Goal: Task Accomplishment & Management: Complete application form

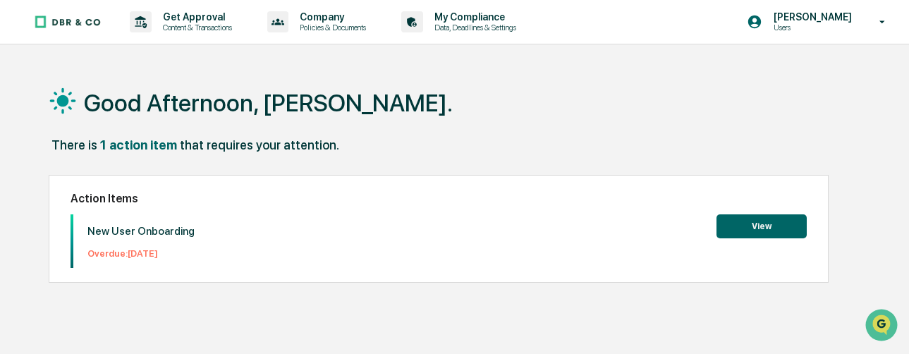
click at [761, 230] on button "View" at bounding box center [762, 226] width 90 height 24
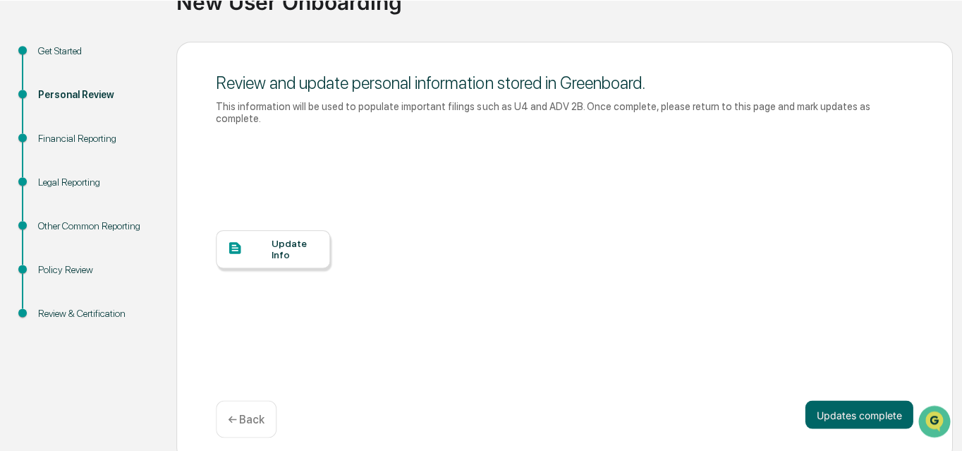
scroll to position [126, 0]
click at [281, 245] on div "Update Info" at bounding box center [295, 249] width 47 height 23
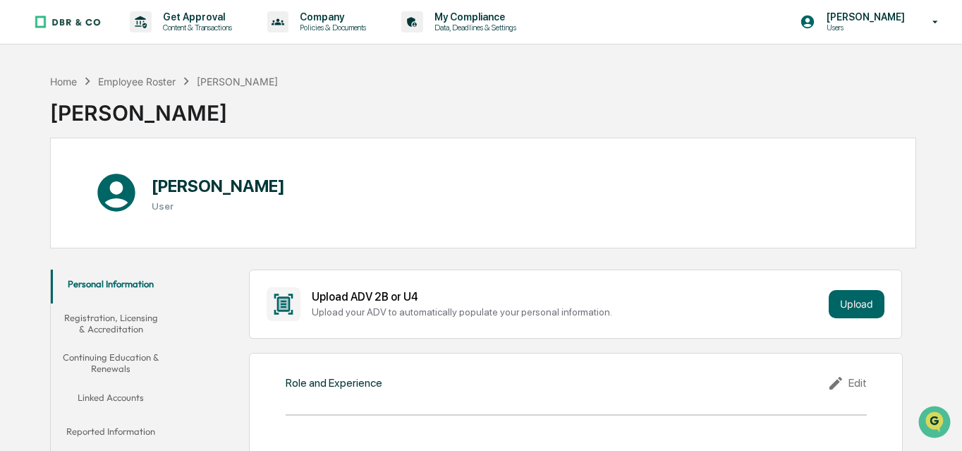
click at [104, 320] on button "Registration, Licensing & Accreditation" at bounding box center [111, 323] width 121 height 40
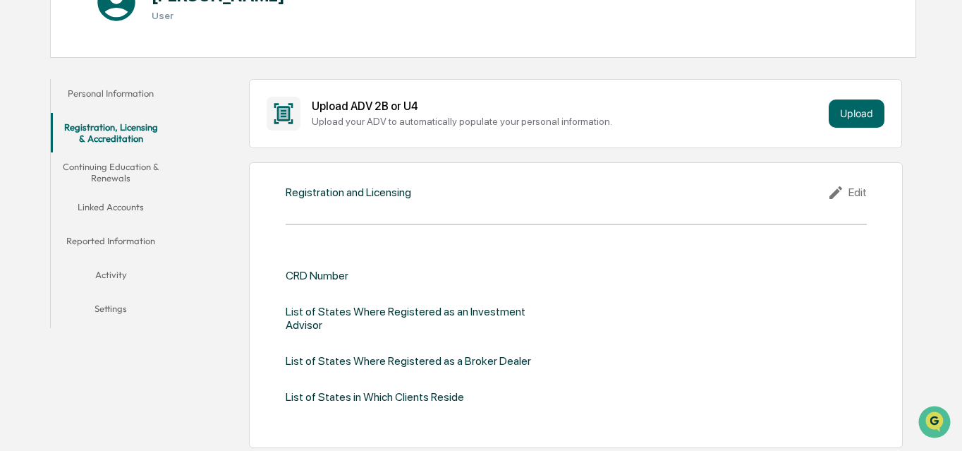
scroll to position [193, 0]
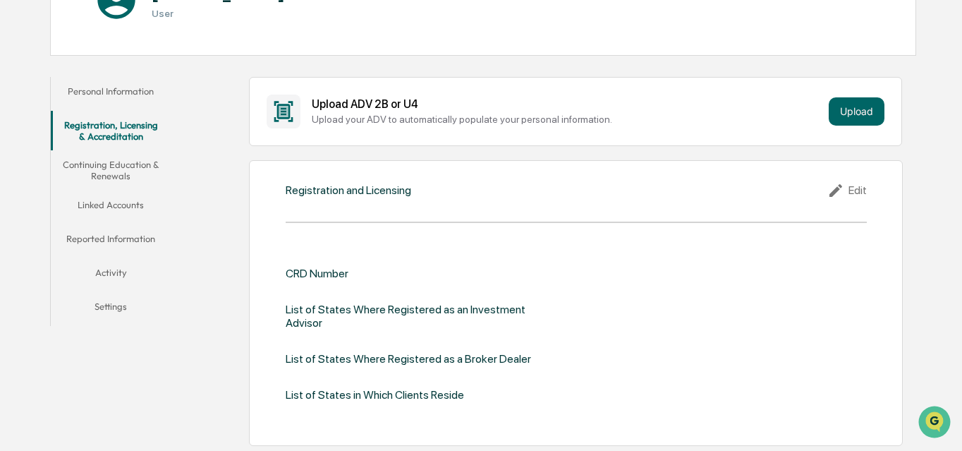
click at [110, 203] on button "Linked Accounts" at bounding box center [111, 207] width 121 height 34
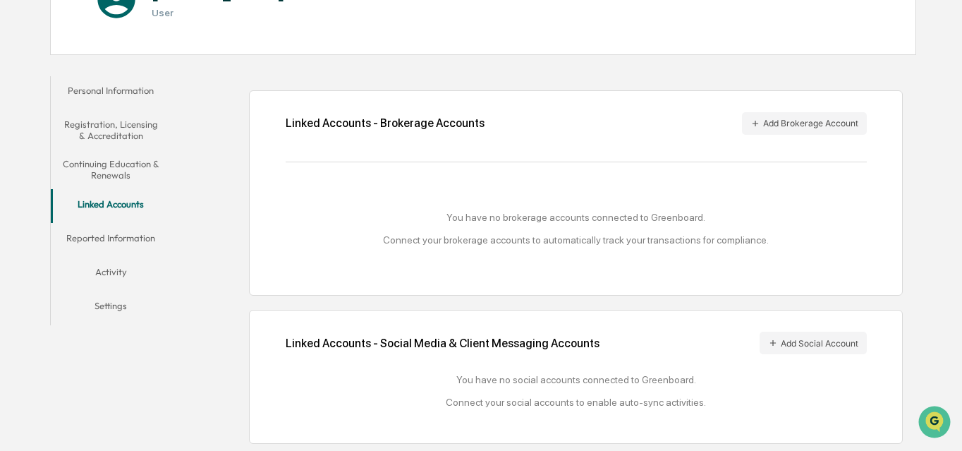
scroll to position [207, 0]
click at [807, 112] on button "Add Brokerage Account" at bounding box center [804, 123] width 125 height 23
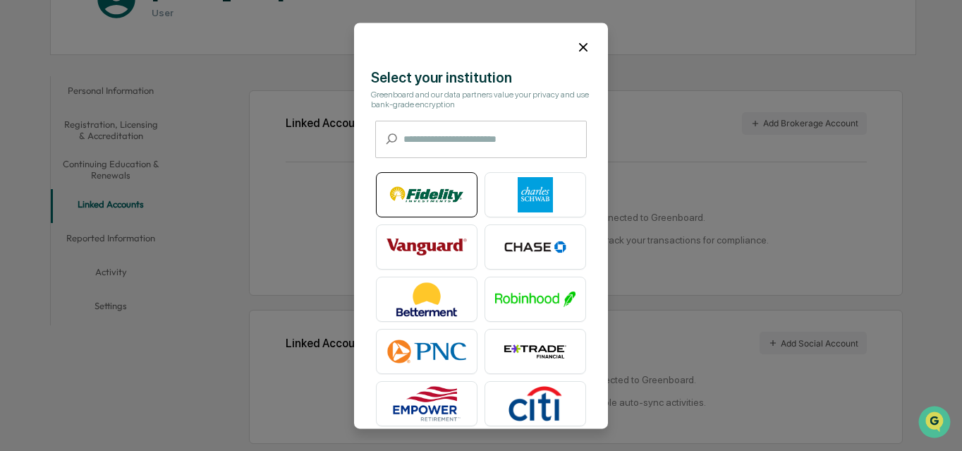
click at [430, 195] on img at bounding box center [427, 194] width 80 height 35
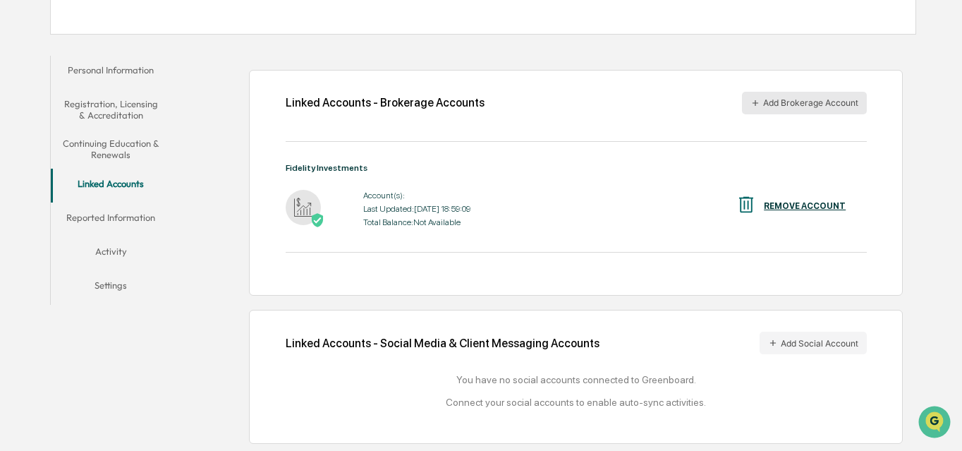
scroll to position [228, 0]
click at [789, 92] on button "Add Brokerage Account" at bounding box center [804, 103] width 125 height 23
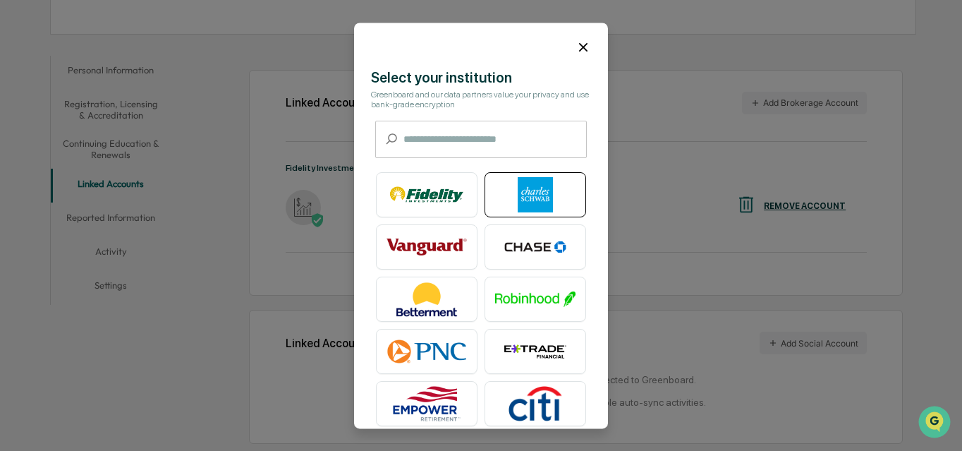
click at [541, 192] on img at bounding box center [535, 194] width 80 height 35
click at [586, 37] on div at bounding box center [481, 42] width 254 height 38
click at [579, 47] on icon at bounding box center [584, 48] width 16 height 16
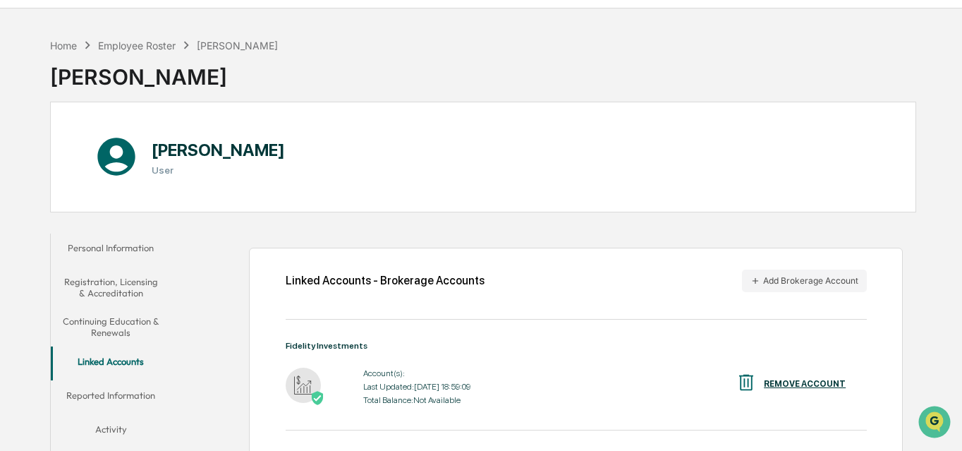
scroll to position [88, 0]
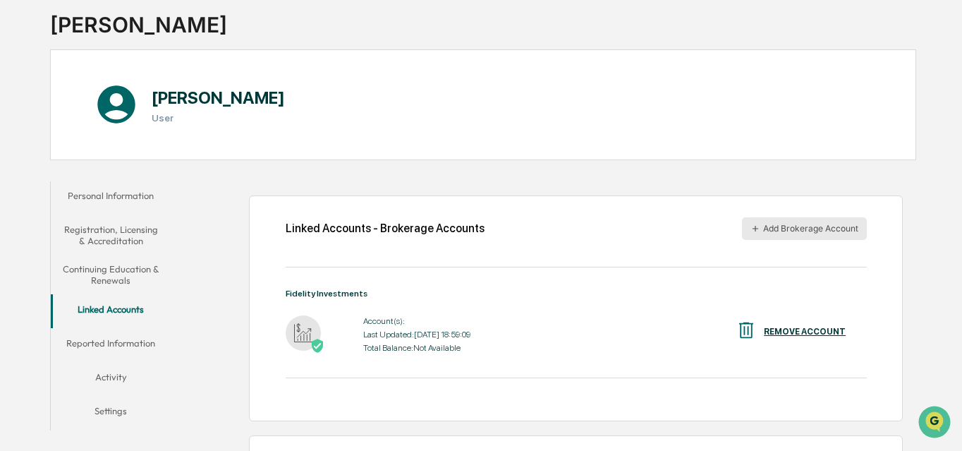
click at [789, 229] on button "Add Brokerage Account" at bounding box center [804, 228] width 125 height 23
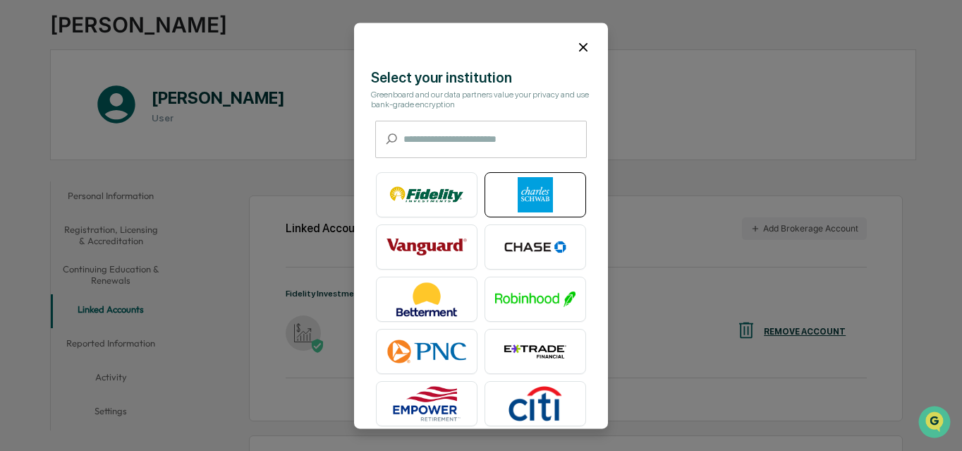
click at [525, 194] on img at bounding box center [535, 194] width 80 height 35
click at [535, 194] on img at bounding box center [535, 194] width 80 height 35
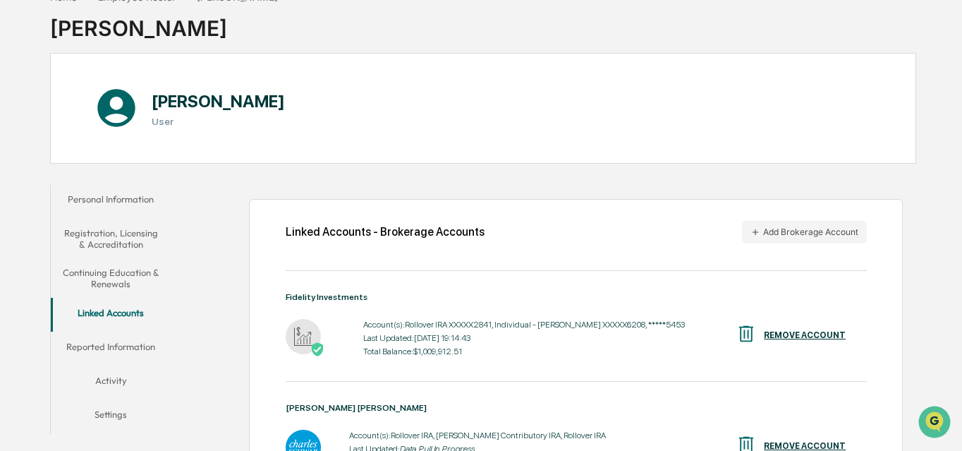
scroll to position [91, 0]
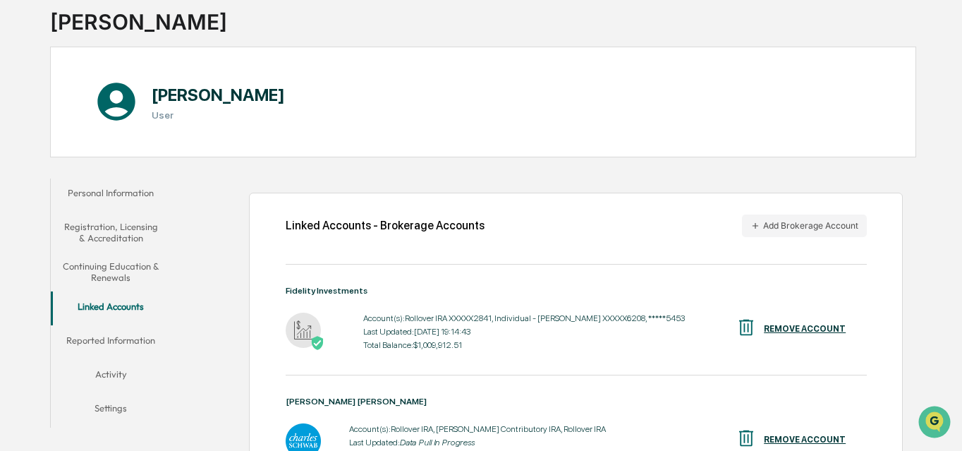
click at [119, 337] on button "Reported Information" at bounding box center [111, 343] width 121 height 34
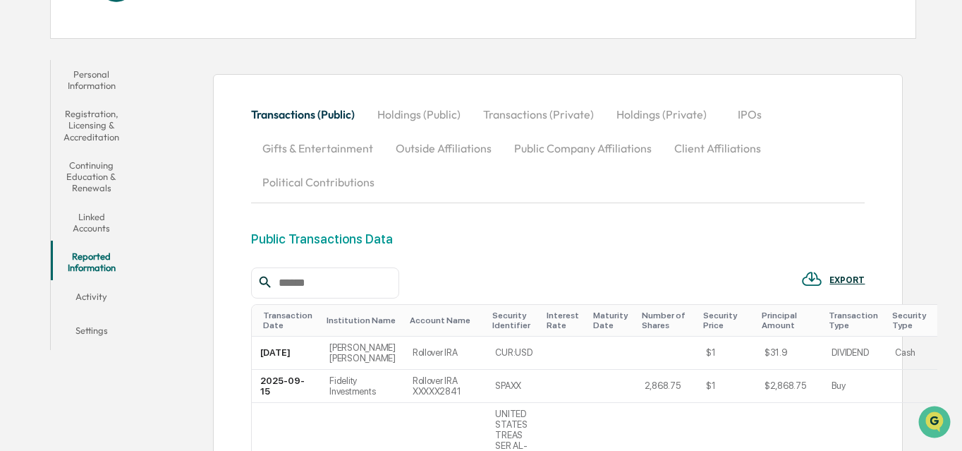
scroll to position [236, 0]
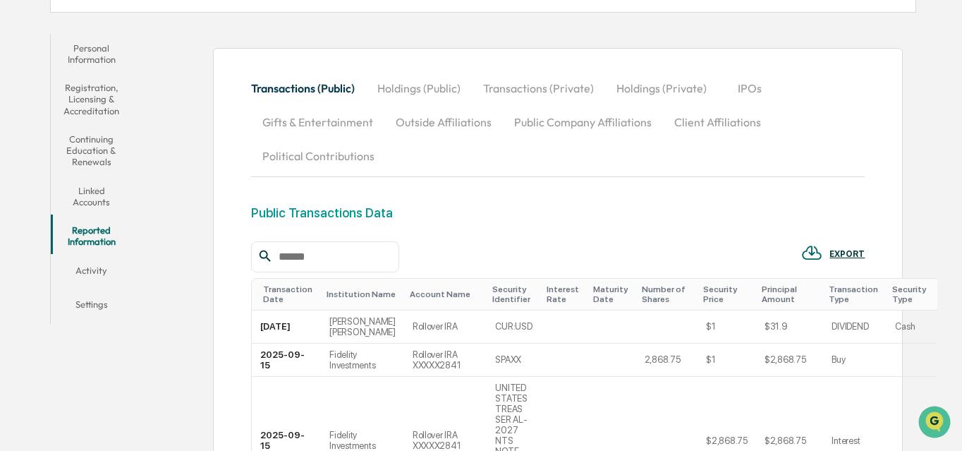
click at [103, 266] on button "Activity" at bounding box center [91, 273] width 81 height 34
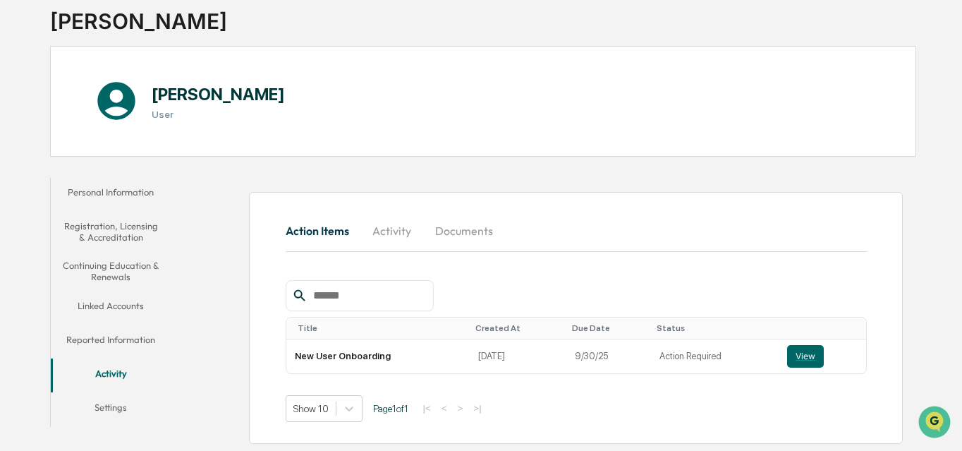
scroll to position [106, 0]
click at [119, 393] on button "Settings" at bounding box center [111, 410] width 121 height 34
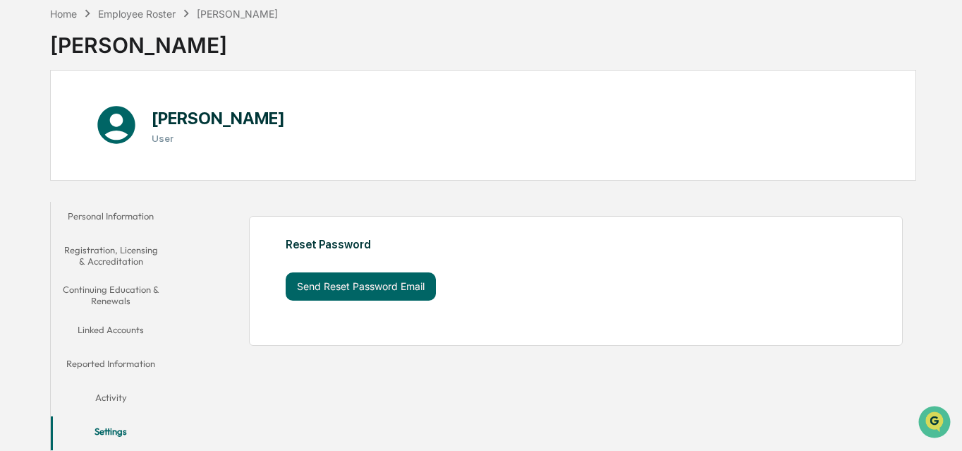
click at [107, 383] on button "Activity" at bounding box center [111, 400] width 121 height 34
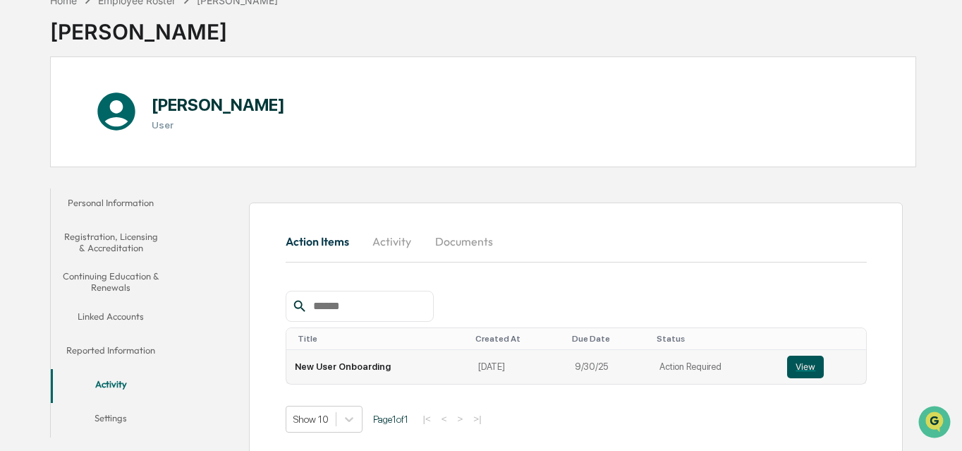
click at [802, 365] on button "View" at bounding box center [805, 367] width 37 height 23
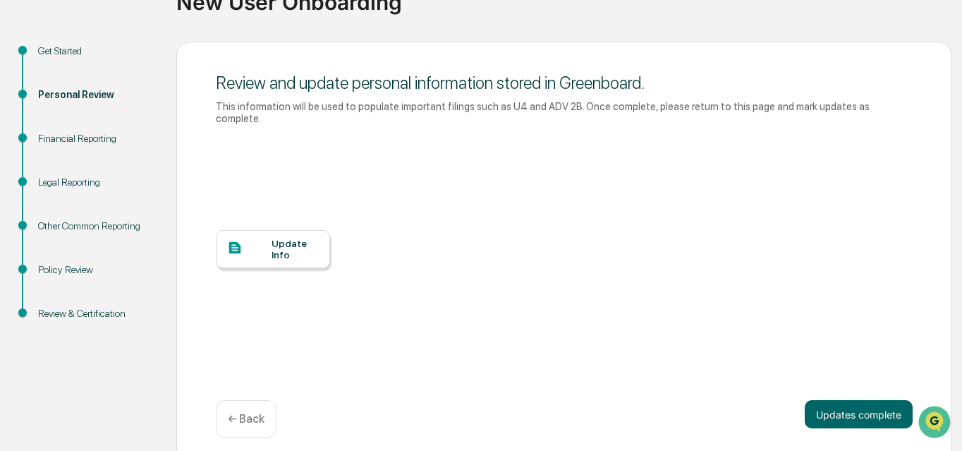
scroll to position [126, 0]
click at [832, 403] on button "Updates complete" at bounding box center [859, 415] width 108 height 28
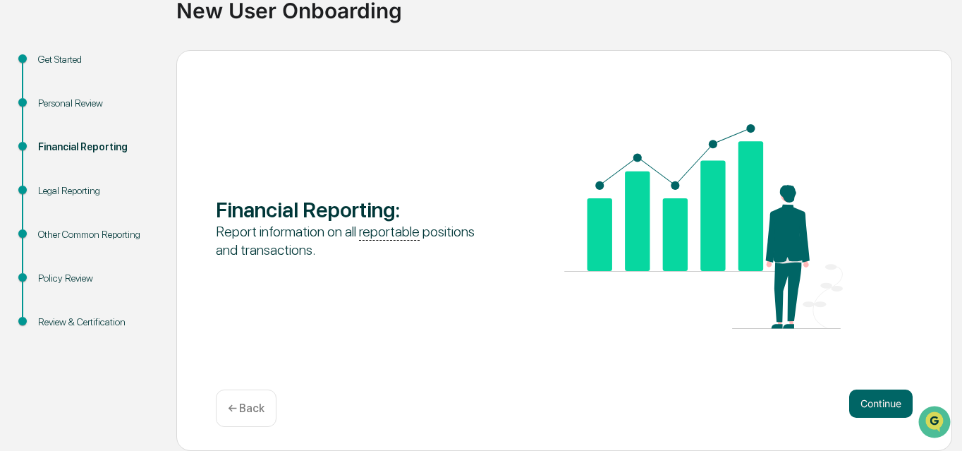
scroll to position [118, 0]
click at [888, 407] on button "Continue" at bounding box center [880, 403] width 63 height 28
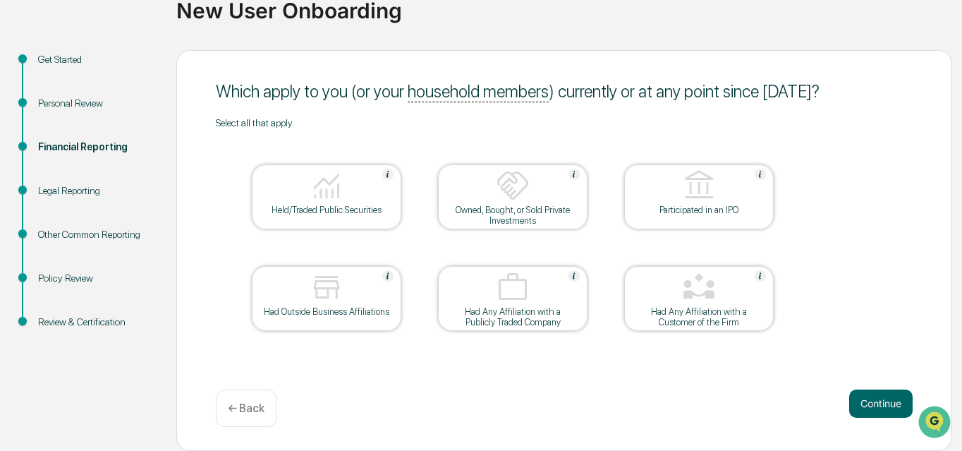
click at [328, 193] on img at bounding box center [327, 186] width 34 height 34
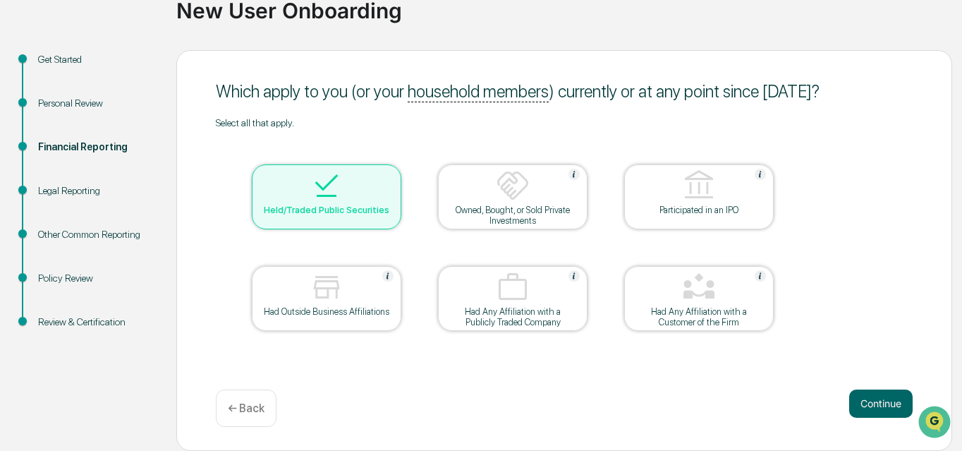
click at [495, 194] on div at bounding box center [512, 187] width 141 height 36
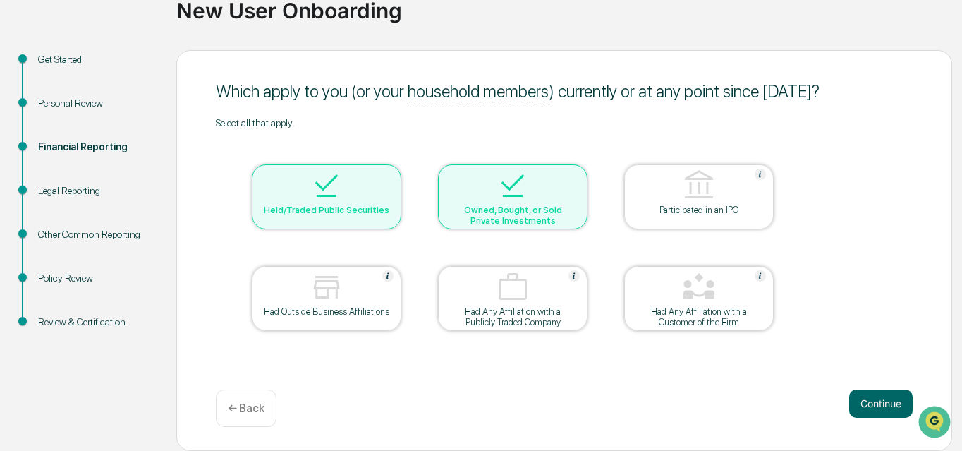
click at [480, 210] on div "Owned, Bought, or Sold Private Investments" at bounding box center [512, 215] width 127 height 21
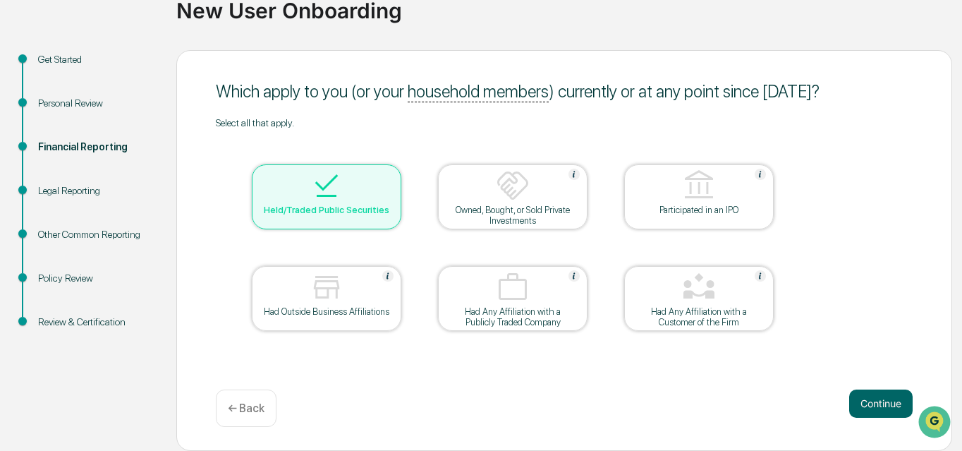
click at [358, 295] on div at bounding box center [326, 288] width 141 height 36
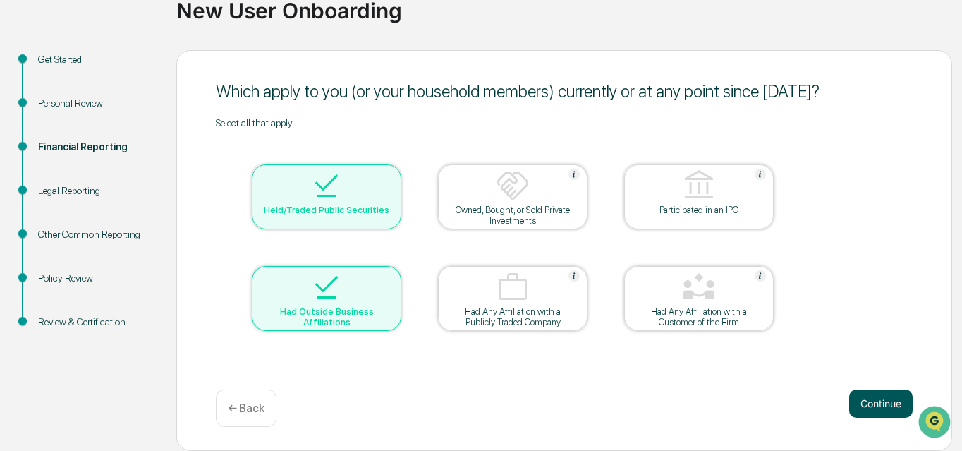
click at [881, 399] on button "Continue" at bounding box center [880, 403] width 63 height 28
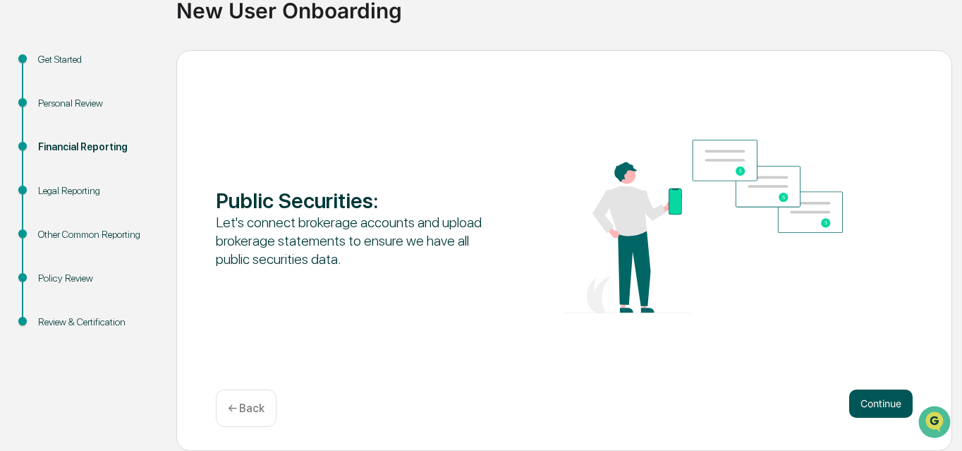
click at [875, 406] on button "Continue" at bounding box center [880, 403] width 63 height 28
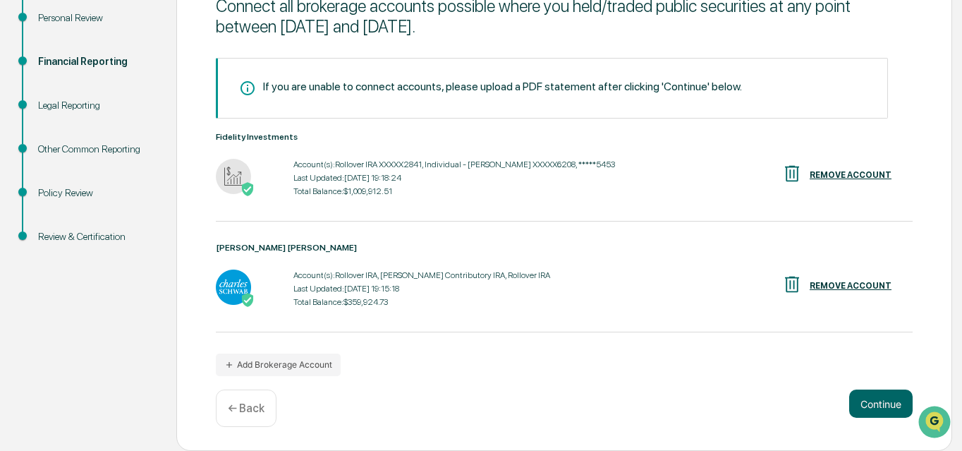
scroll to position [204, 0]
click at [873, 400] on button "Continue" at bounding box center [880, 403] width 63 height 28
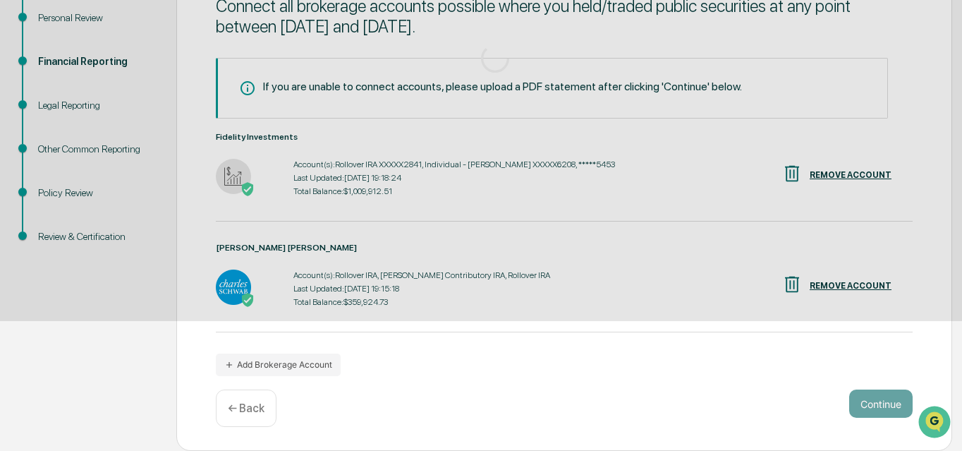
scroll to position [118, 0]
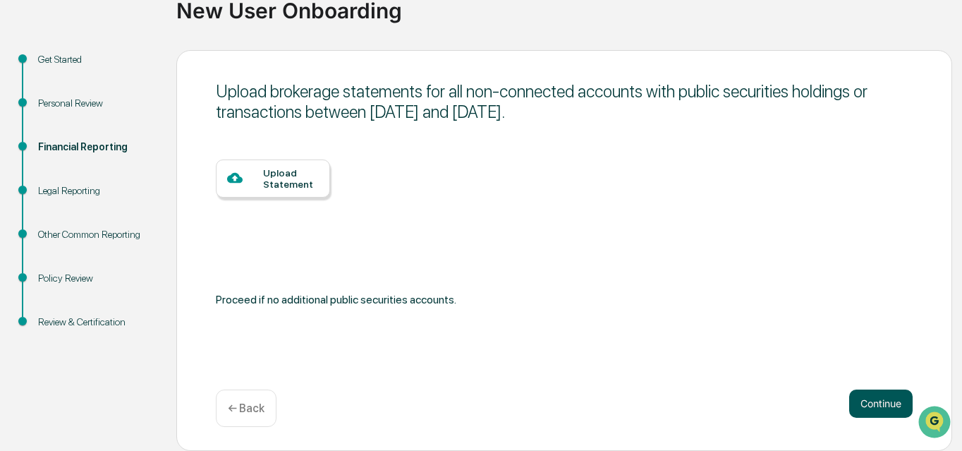
click at [864, 404] on button "Continue" at bounding box center [880, 403] width 63 height 28
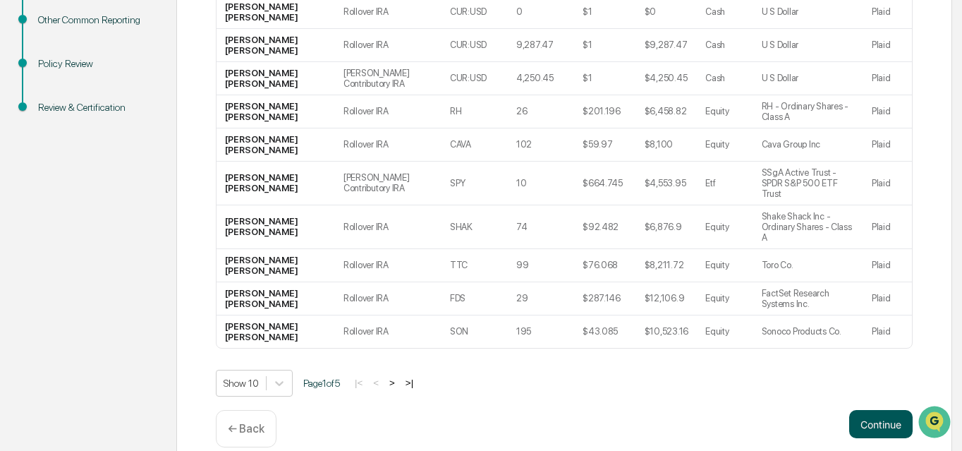
click at [885, 410] on button "Continue" at bounding box center [880, 424] width 63 height 28
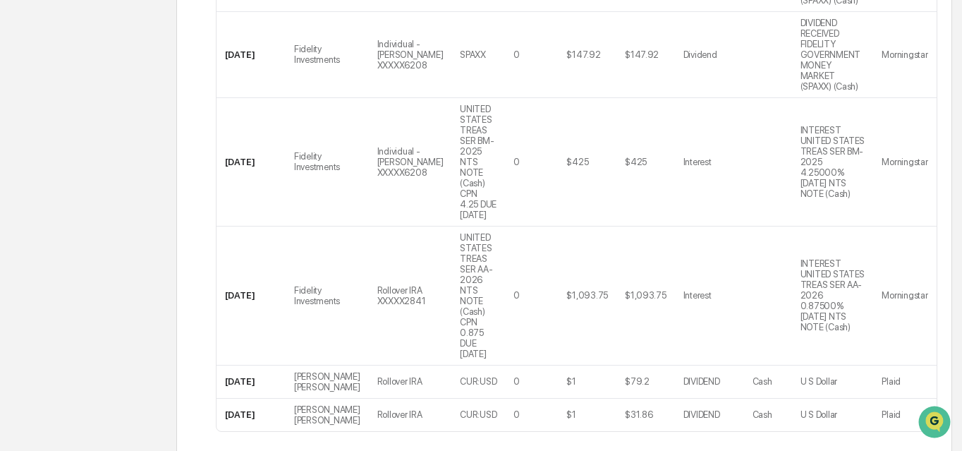
scroll to position [767, 0]
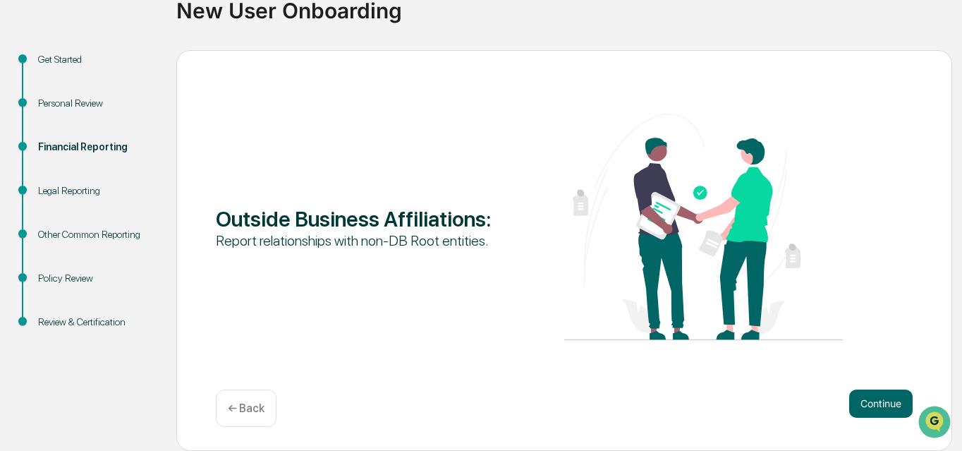
scroll to position [118, 0]
click at [876, 404] on button "Continue" at bounding box center [880, 403] width 63 height 28
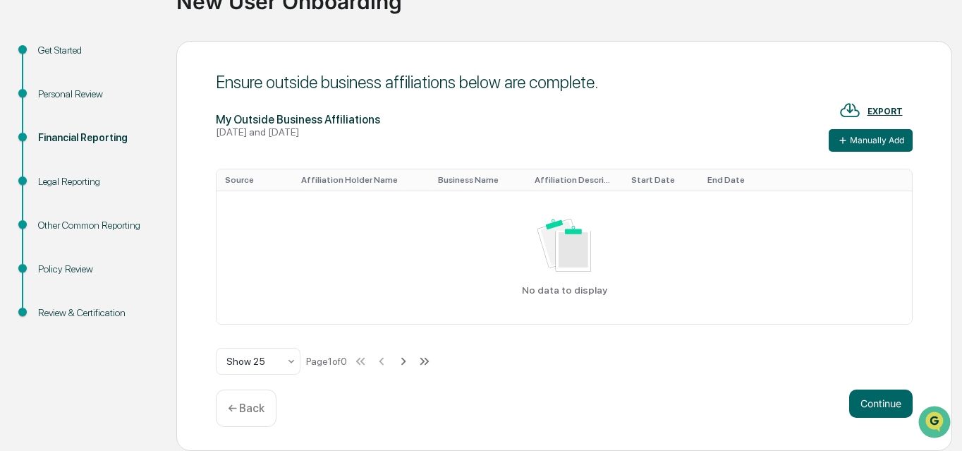
scroll to position [127, 0]
click at [859, 142] on button "Manually Add" at bounding box center [871, 140] width 84 height 23
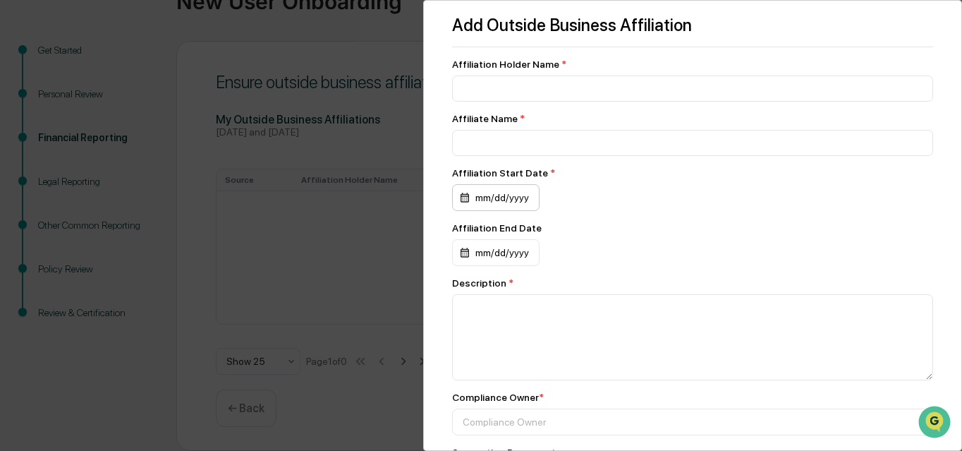
click at [518, 199] on div "mm/dd/yyyy" at bounding box center [495, 197] width 87 height 27
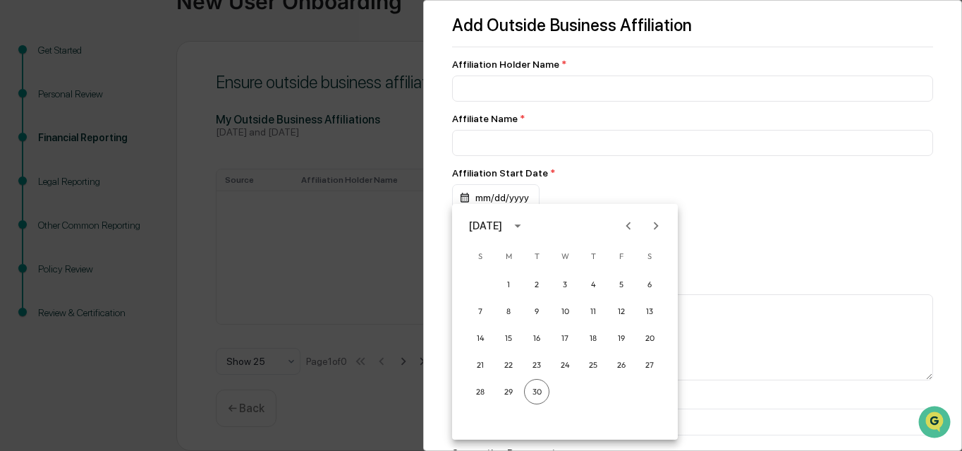
click at [792, 210] on div at bounding box center [481, 225] width 962 height 451
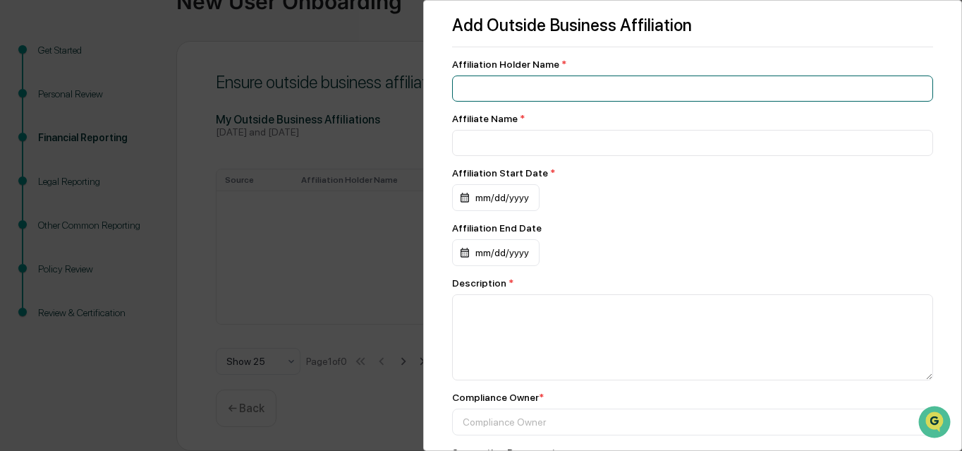
click at [483, 87] on input at bounding box center [692, 88] width 481 height 26
type input "**********"
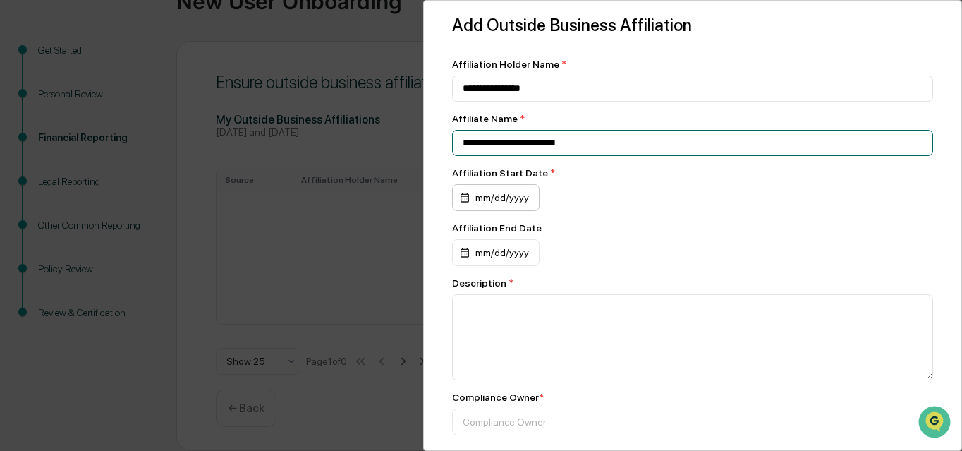
type input "**********"
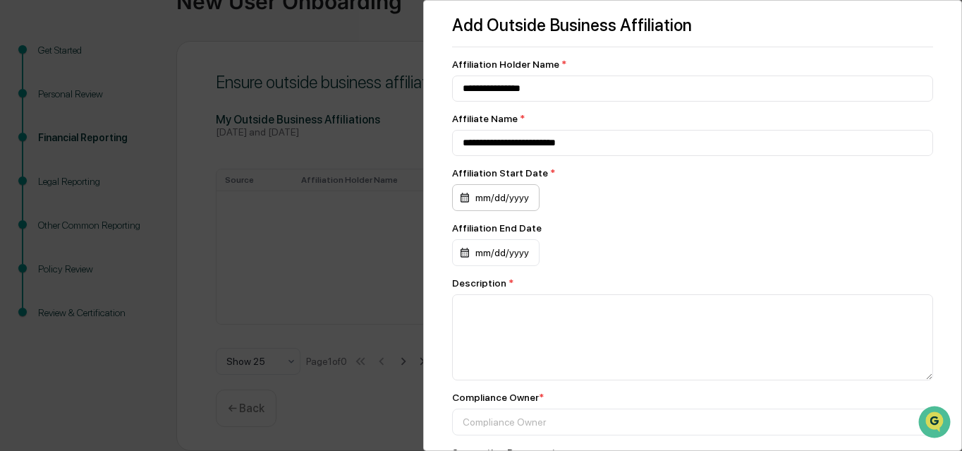
click at [498, 201] on div "mm/dd/yyyy" at bounding box center [495, 197] width 87 height 27
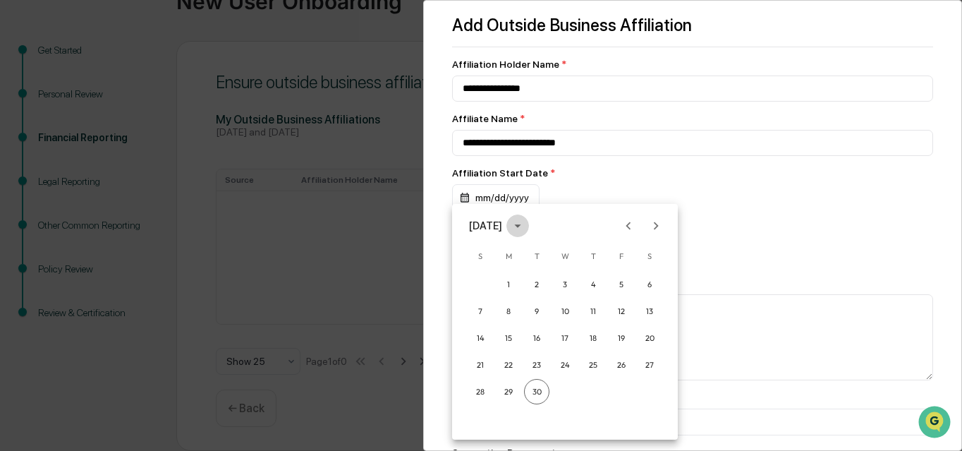
click at [526, 226] on icon "calendar view is open, switch to year view" at bounding box center [518, 226] width 16 height 16
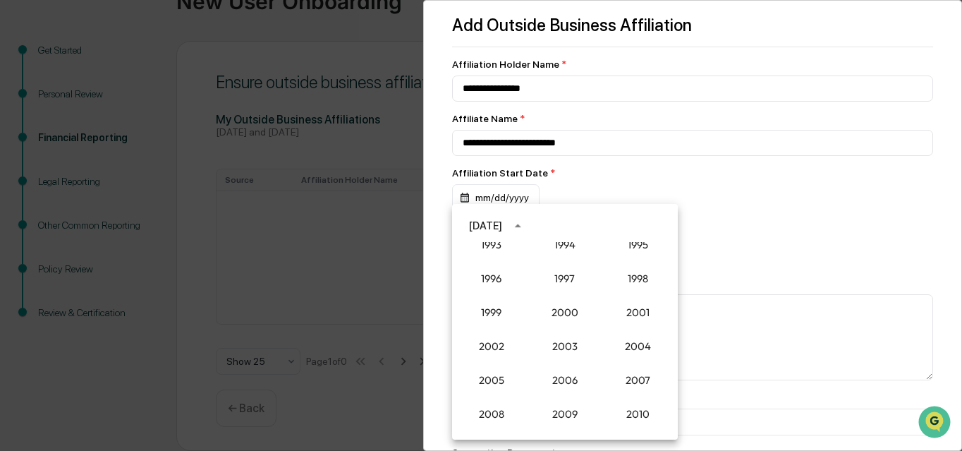
scroll to position [1080, 0]
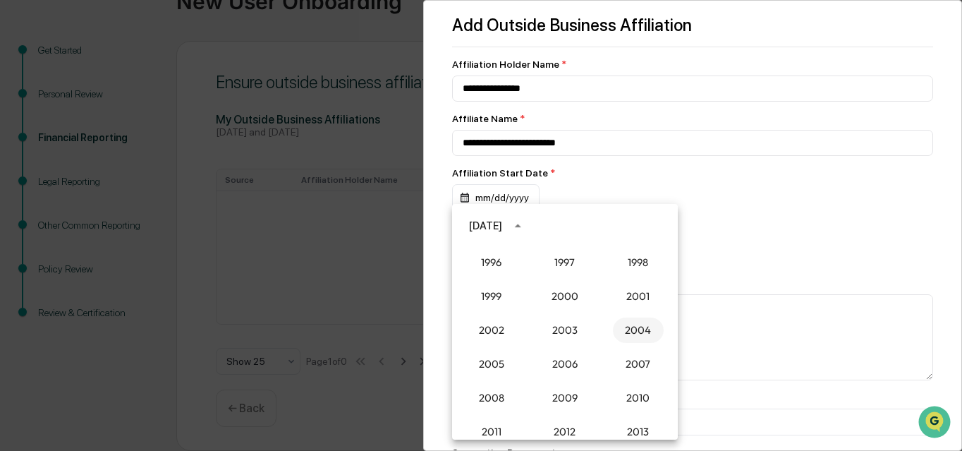
click at [636, 331] on button "2004" at bounding box center [638, 329] width 51 height 25
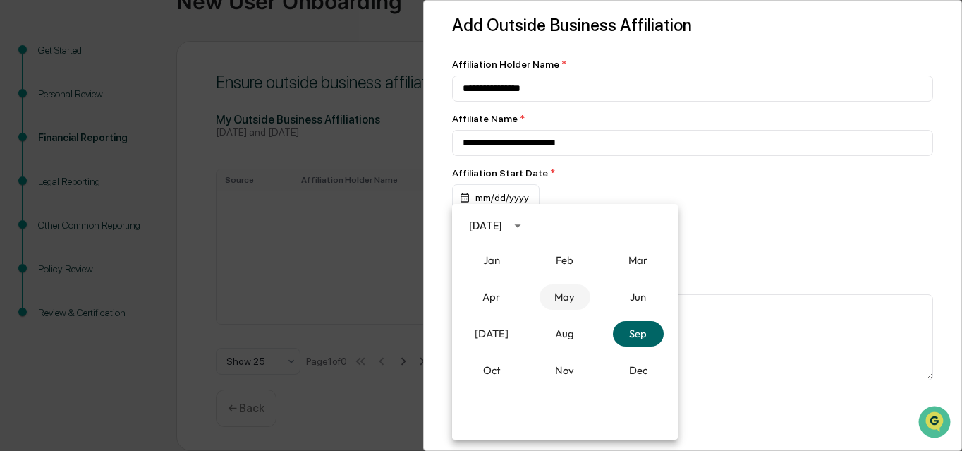
click at [571, 296] on button "May" at bounding box center [565, 296] width 51 height 25
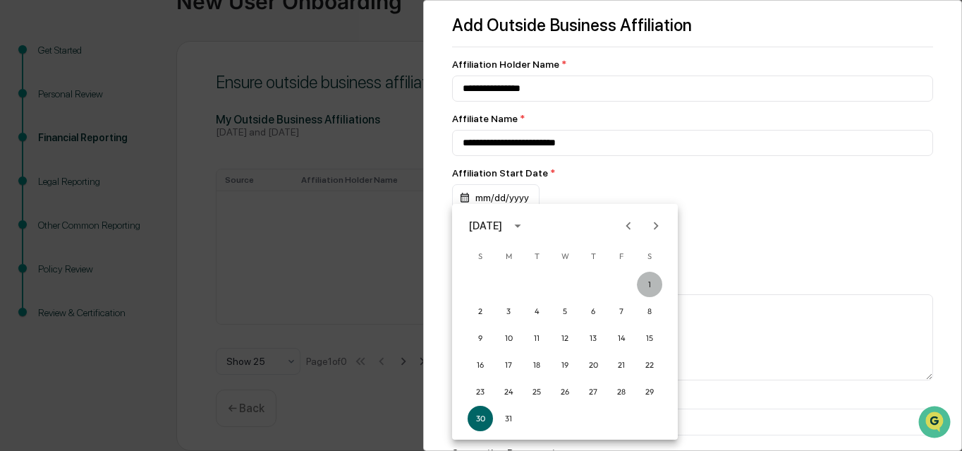
click at [648, 284] on button "1" at bounding box center [649, 284] width 25 height 25
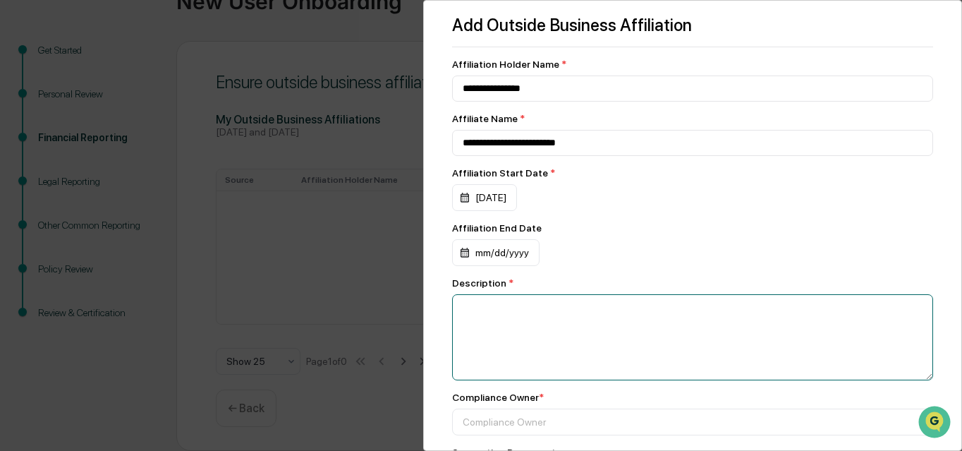
click at [507, 322] on textarea at bounding box center [692, 337] width 481 height 86
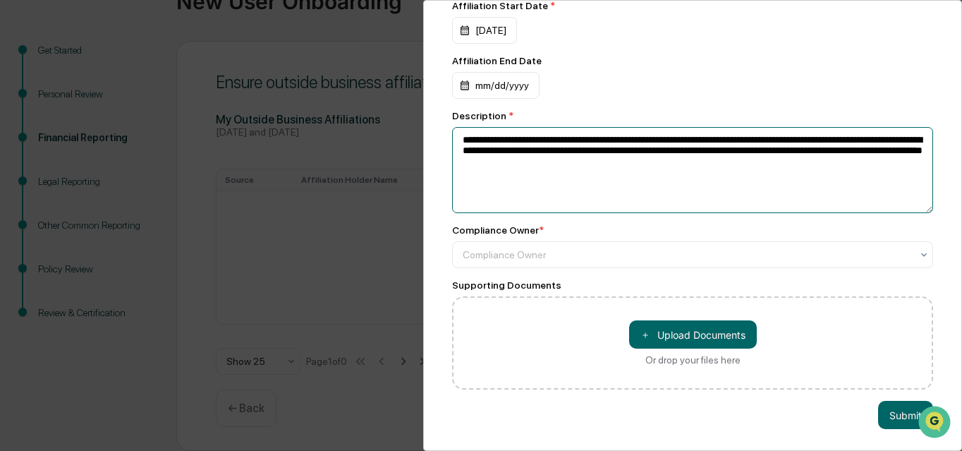
scroll to position [170, 0]
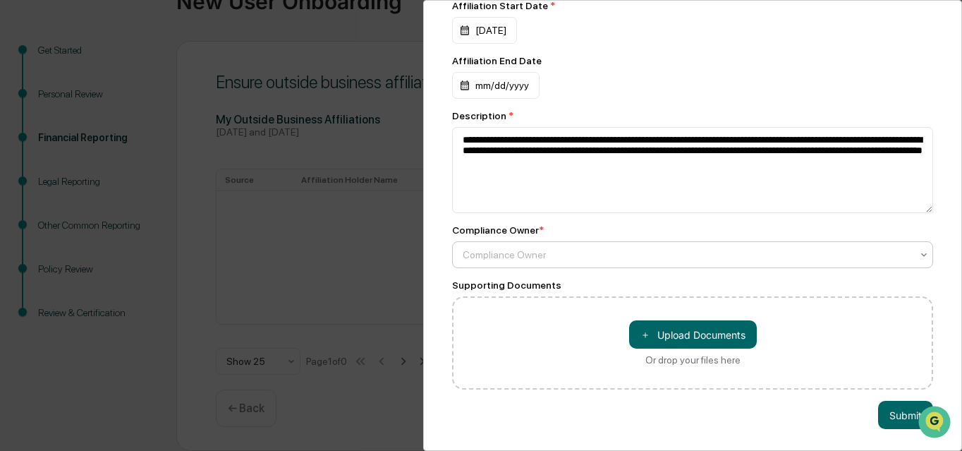
click at [541, 255] on div at bounding box center [687, 255] width 449 height 14
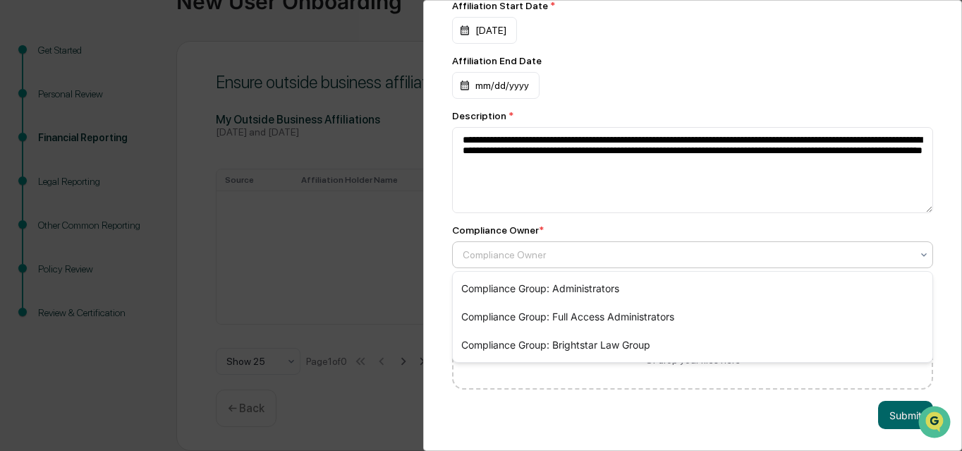
click at [608, 226] on div "Compliance Owner *" at bounding box center [692, 229] width 481 height 11
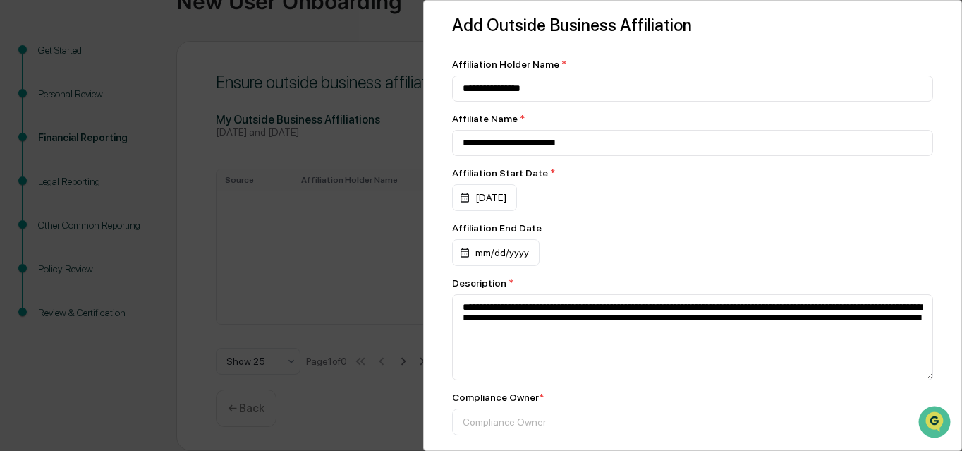
scroll to position [0, 0]
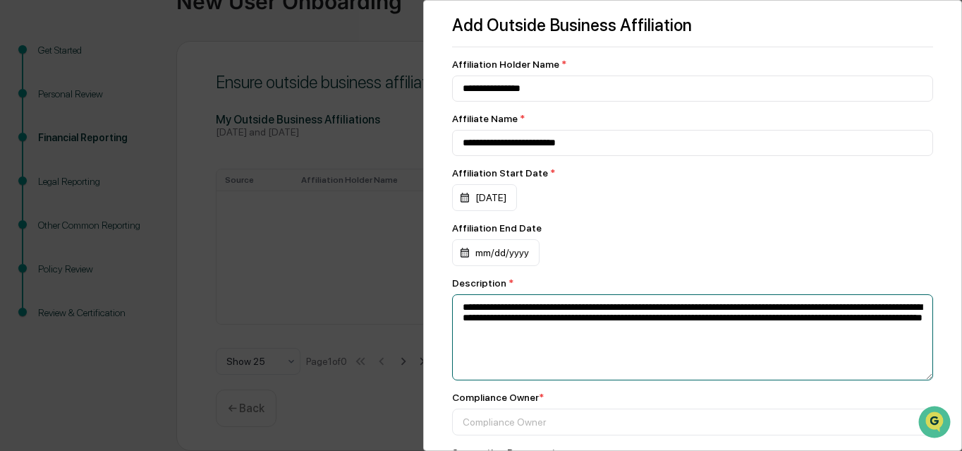
click at [705, 313] on textarea "**********" at bounding box center [692, 337] width 481 height 86
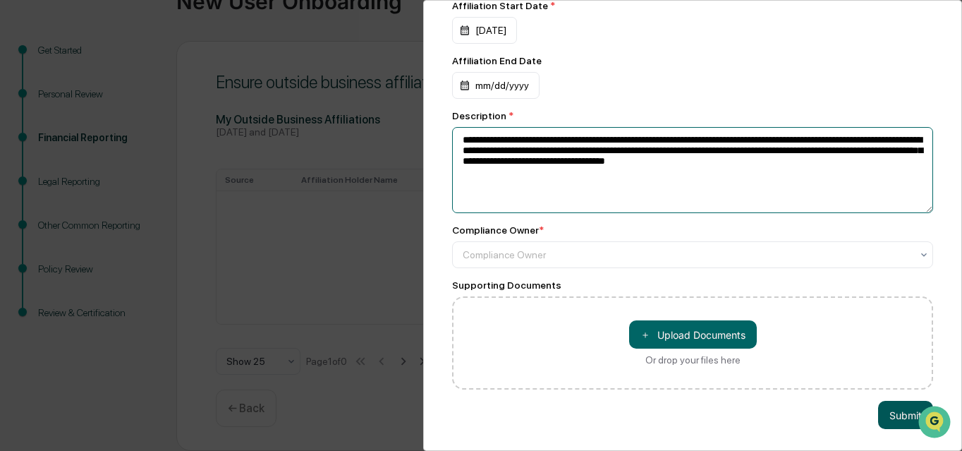
scroll to position [170, 0]
click at [662, 143] on textarea "**********" at bounding box center [692, 170] width 481 height 86
type textarea "**********"
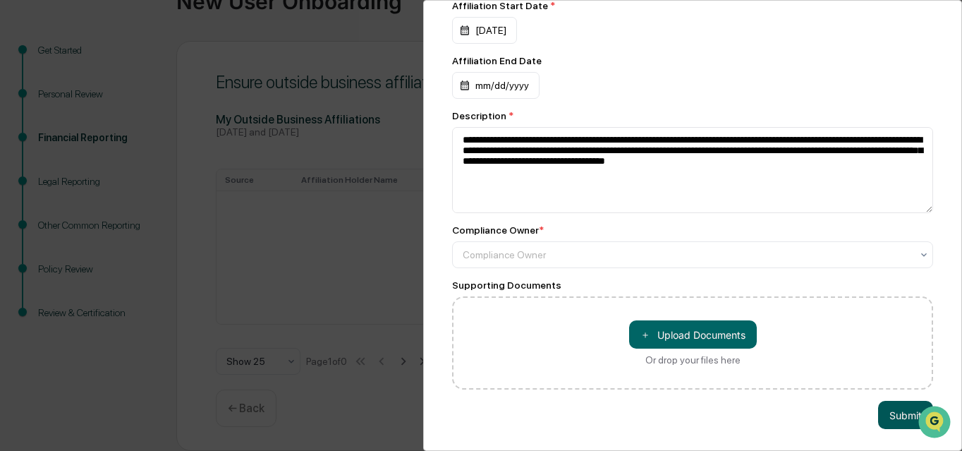
click at [900, 413] on button "Submit" at bounding box center [905, 415] width 55 height 28
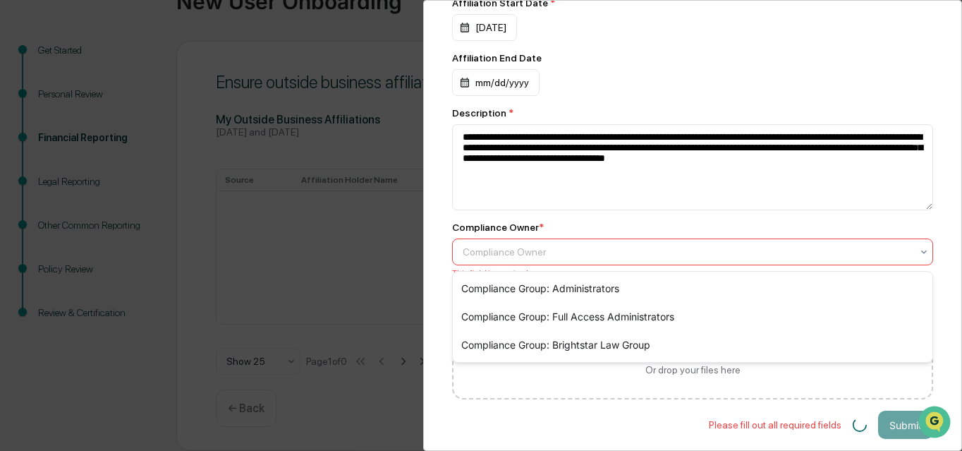
click at [653, 250] on div at bounding box center [687, 252] width 449 height 14
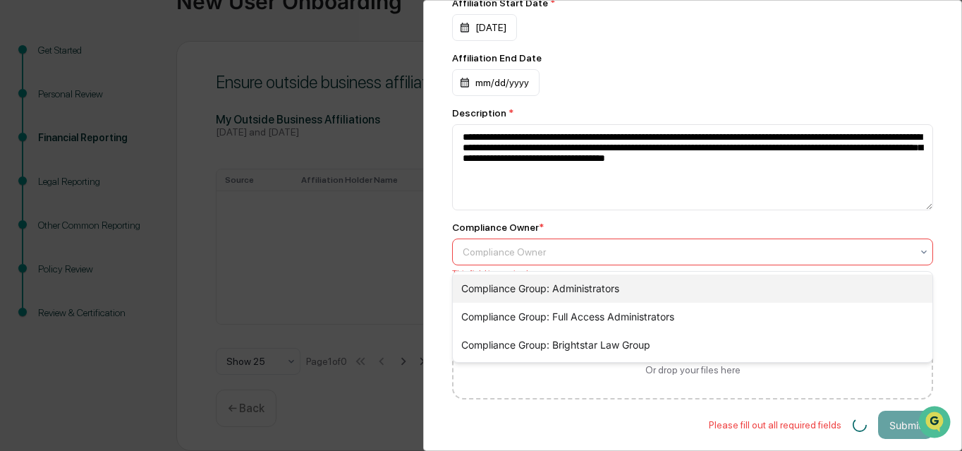
click at [586, 291] on div "Compliance Group: Administrators" at bounding box center [693, 288] width 480 height 28
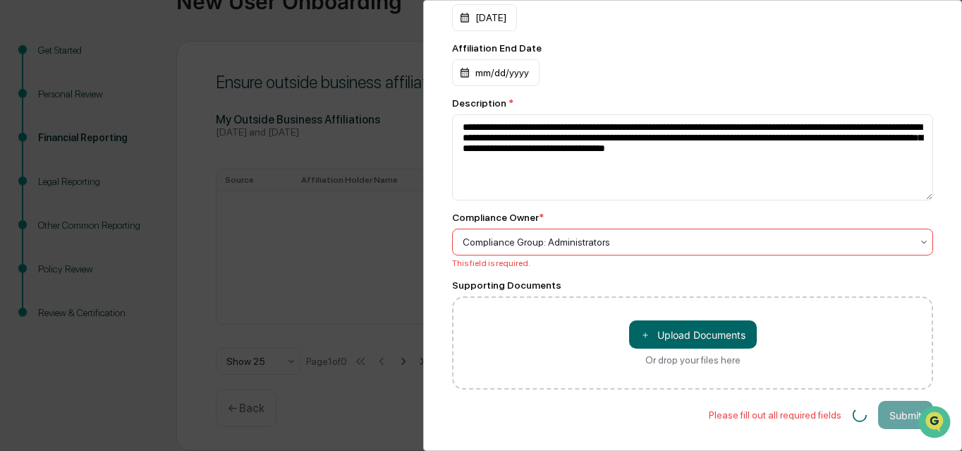
scroll to position [183, 0]
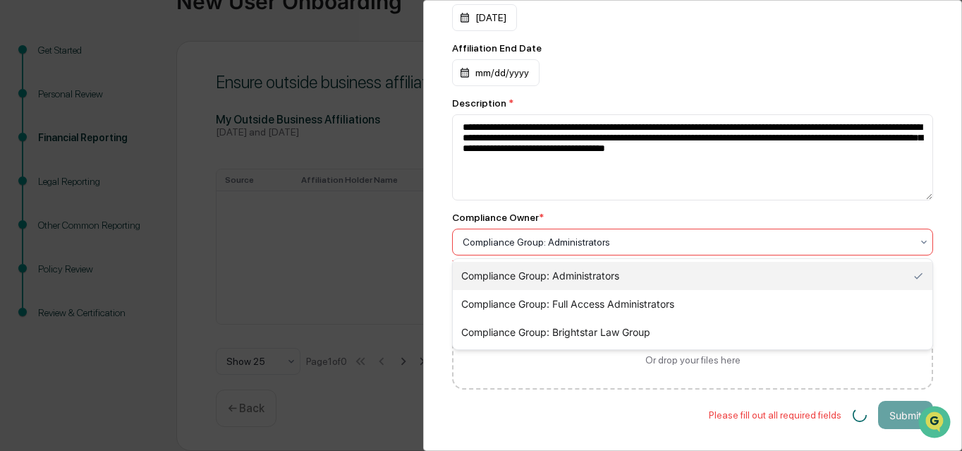
click at [717, 238] on div at bounding box center [687, 242] width 449 height 14
click at [605, 277] on div "Compliance Group: Administrators" at bounding box center [693, 276] width 480 height 28
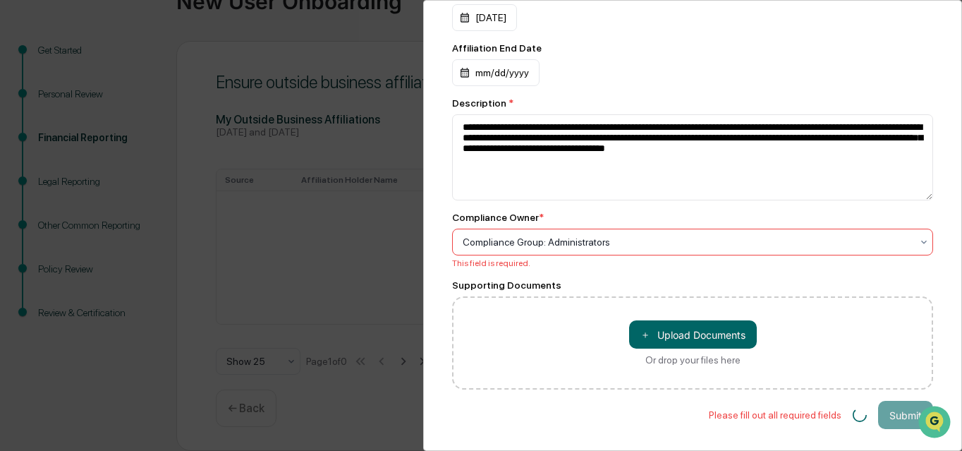
click at [301, 257] on div "**********" at bounding box center [481, 225] width 962 height 451
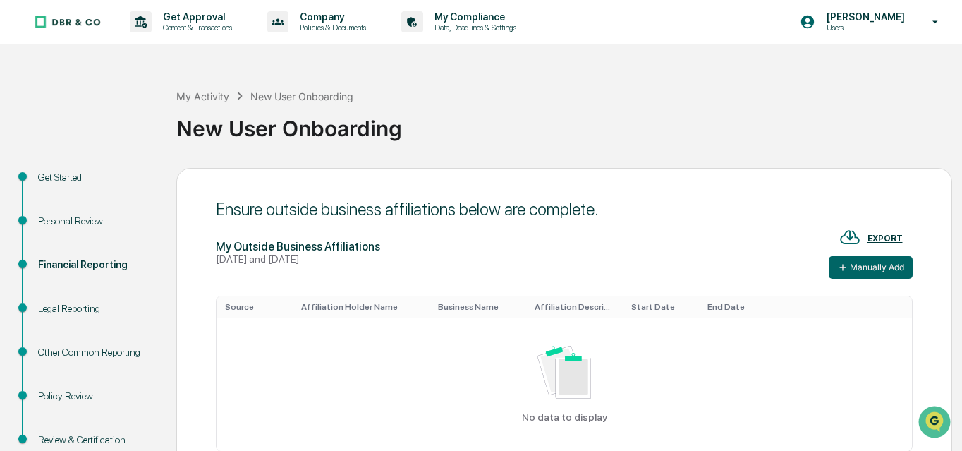
scroll to position [0, 0]
click at [869, 265] on button "Manually Add" at bounding box center [871, 267] width 84 height 23
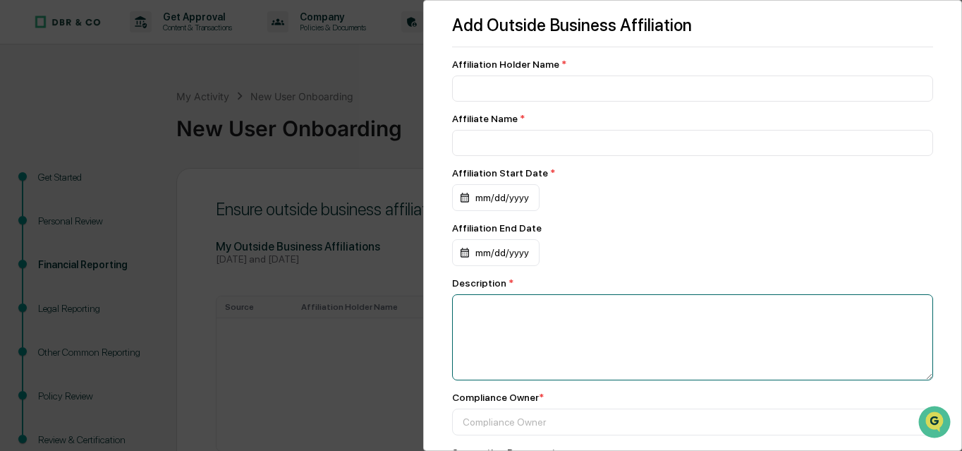
click at [689, 353] on textarea at bounding box center [692, 337] width 481 height 86
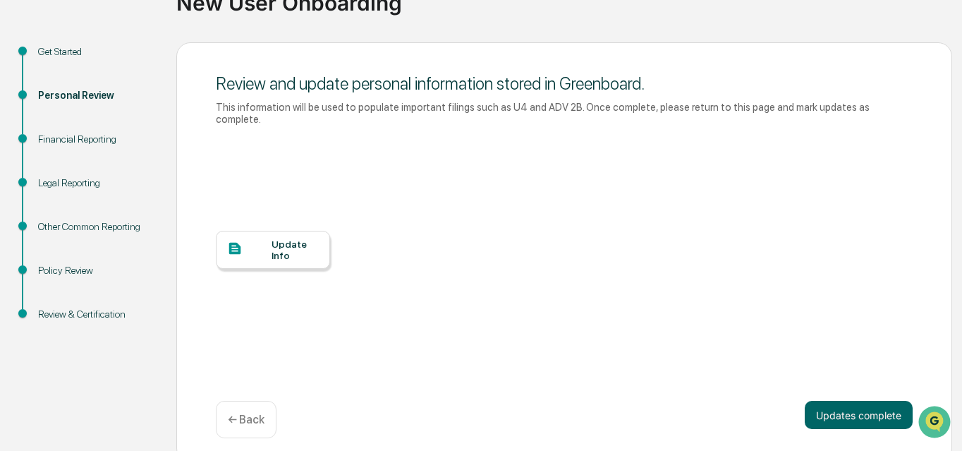
click at [68, 227] on div "Other Common Reporting" at bounding box center [96, 226] width 116 height 15
click at [254, 413] on p "← Back" at bounding box center [246, 419] width 37 height 13
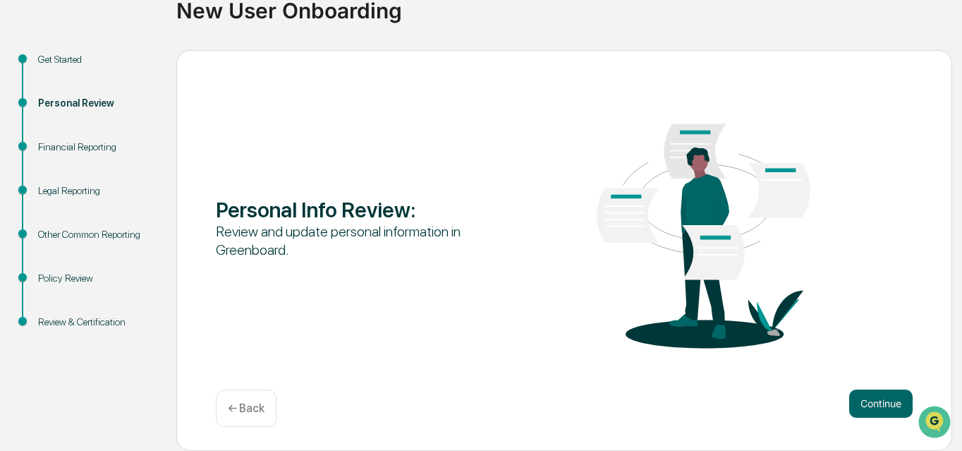
scroll to position [118, 0]
click at [89, 188] on div "Legal Reporting" at bounding box center [96, 190] width 116 height 15
click at [73, 148] on div "Financial Reporting" at bounding box center [96, 147] width 116 height 15
click at [878, 404] on button "Continue" at bounding box center [880, 403] width 63 height 28
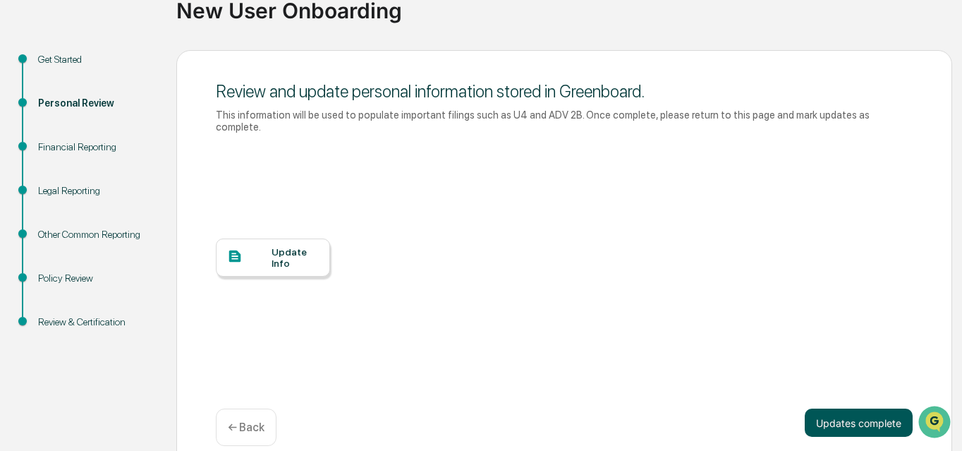
click at [863, 409] on button "Updates complete" at bounding box center [859, 423] width 108 height 28
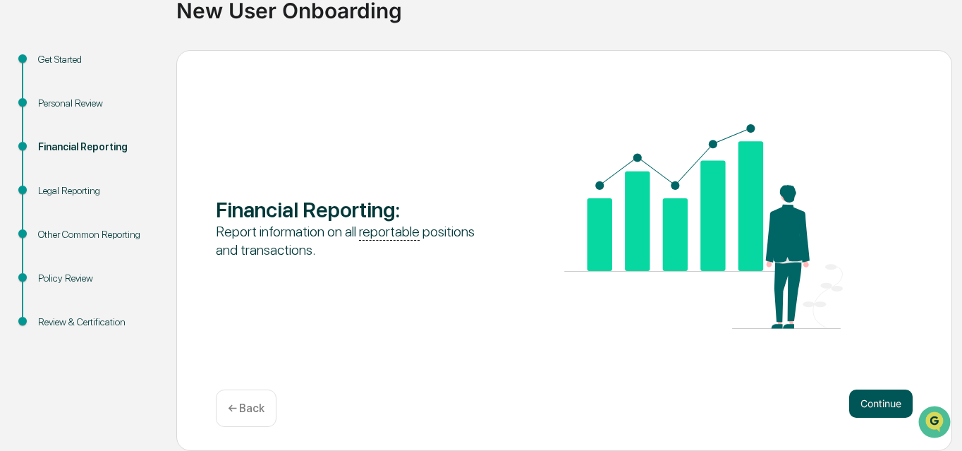
click at [879, 399] on button "Continue" at bounding box center [880, 403] width 63 height 28
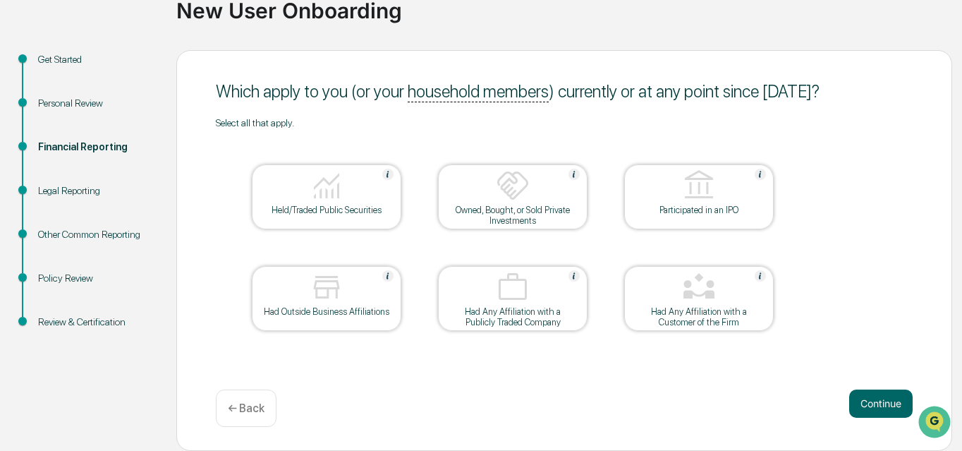
click at [372, 198] on div at bounding box center [326, 187] width 141 height 36
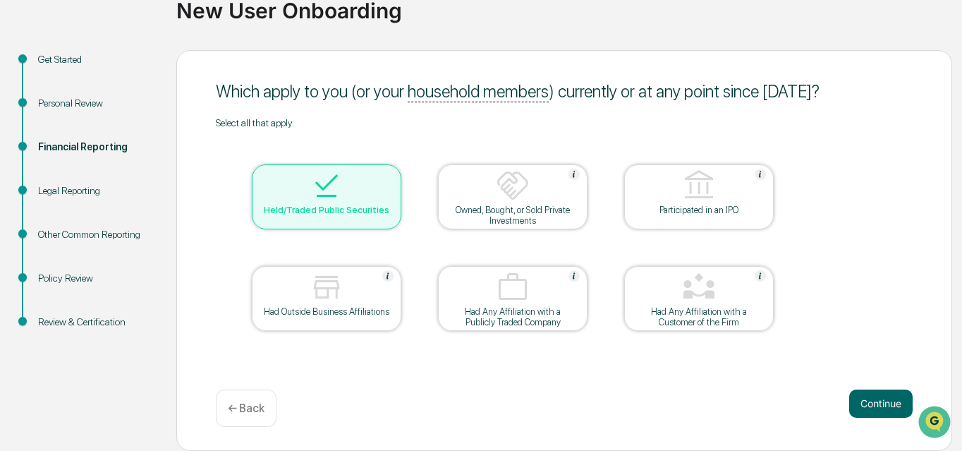
click at [355, 283] on div at bounding box center [326, 288] width 141 height 36
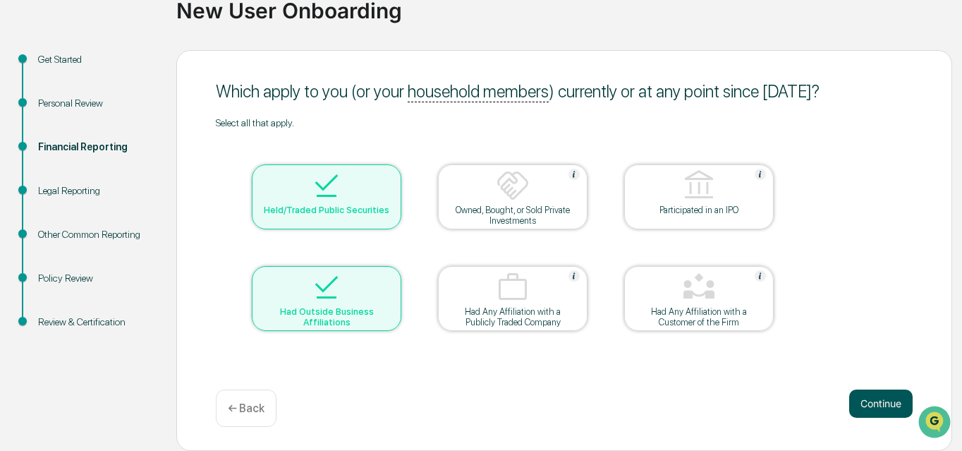
click at [871, 399] on button "Continue" at bounding box center [880, 403] width 63 height 28
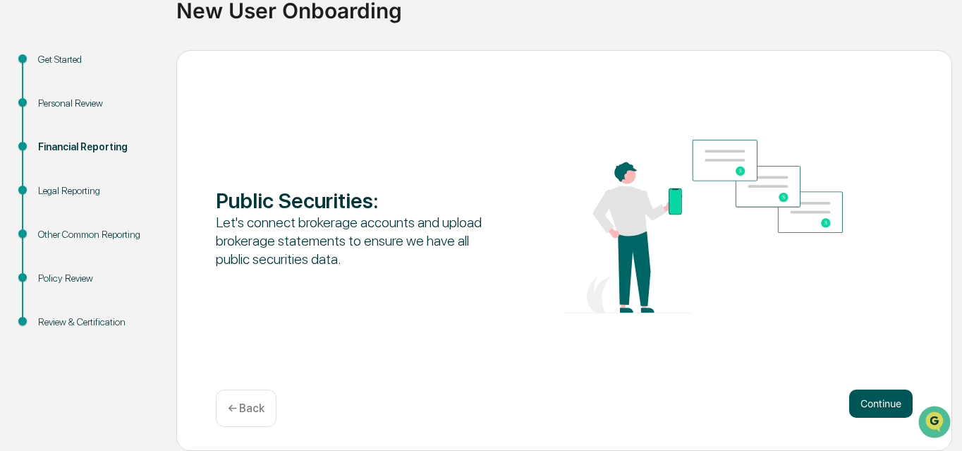
click at [882, 401] on button "Continue" at bounding box center [880, 403] width 63 height 28
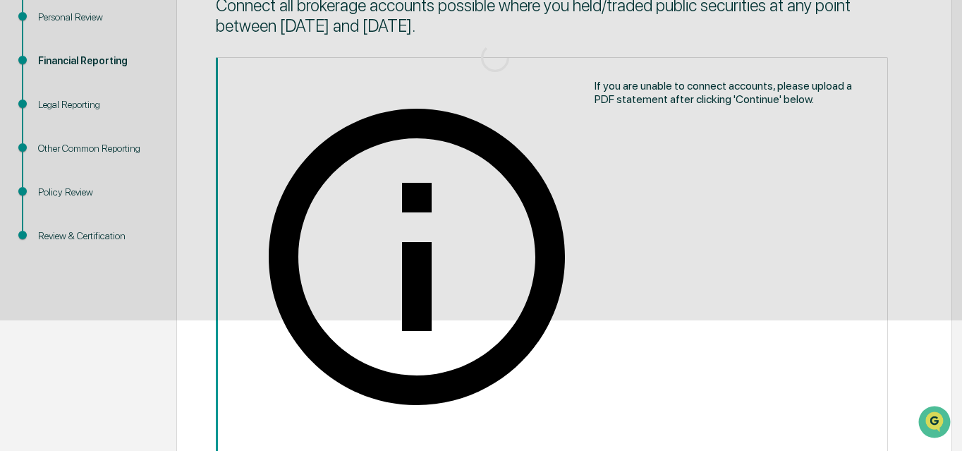
scroll to position [118, 0]
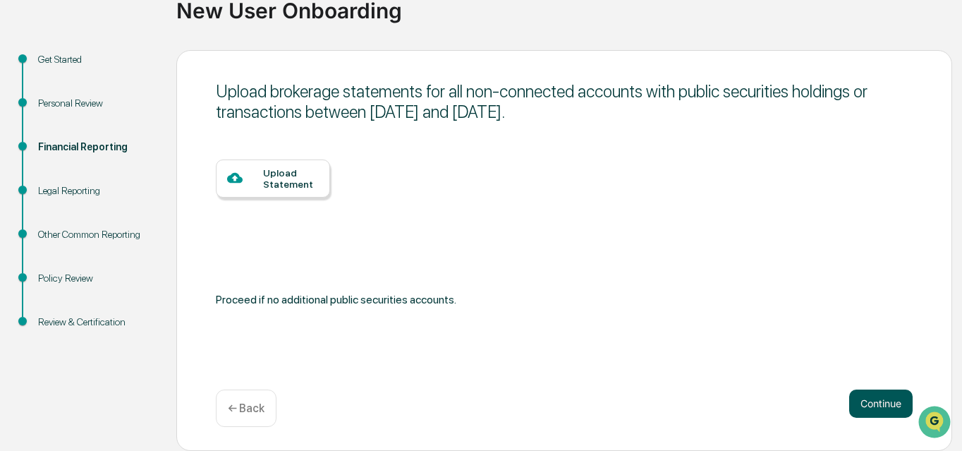
click at [879, 399] on button "Continue" at bounding box center [880, 403] width 63 height 28
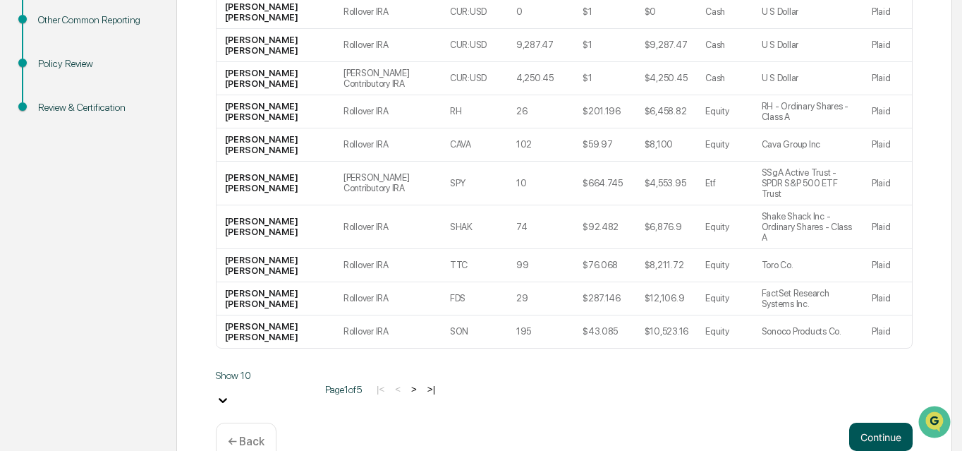
click at [871, 423] on button "Continue" at bounding box center [880, 437] width 63 height 28
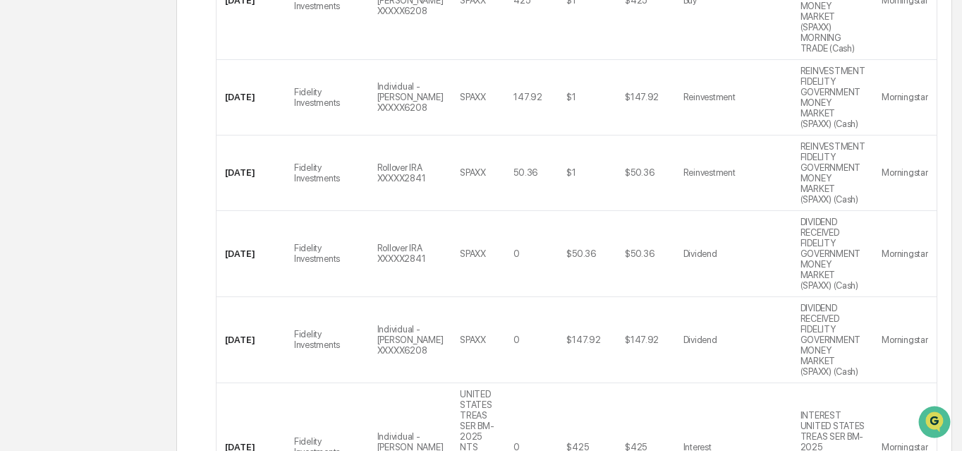
scroll to position [485, 0]
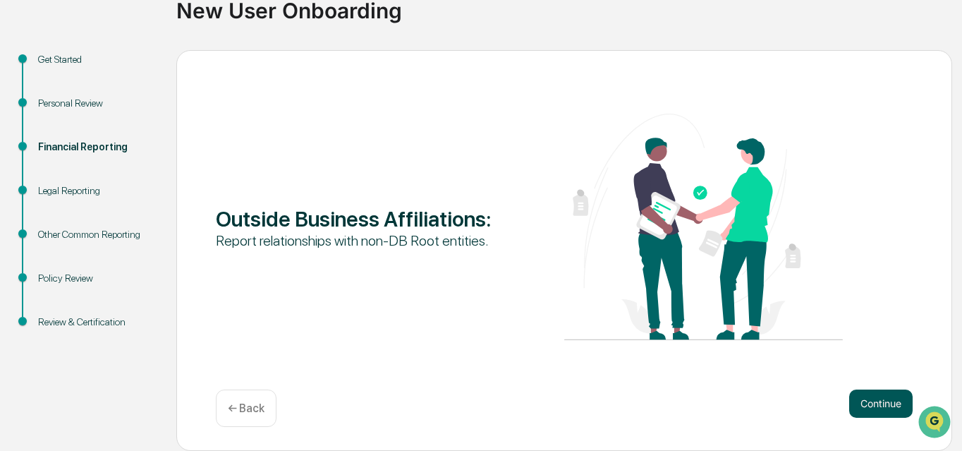
click at [885, 401] on button "Continue" at bounding box center [880, 403] width 63 height 28
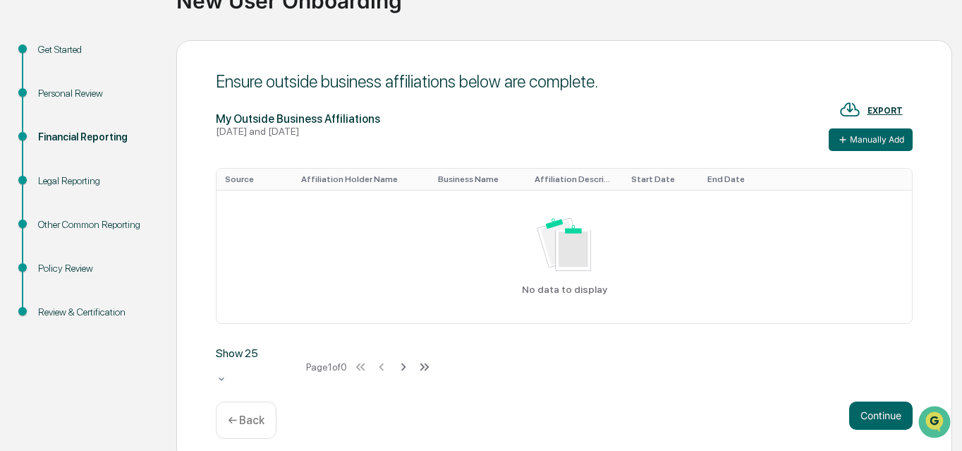
scroll to position [127, 0]
click at [874, 144] on button "Manually Add" at bounding box center [871, 140] width 84 height 23
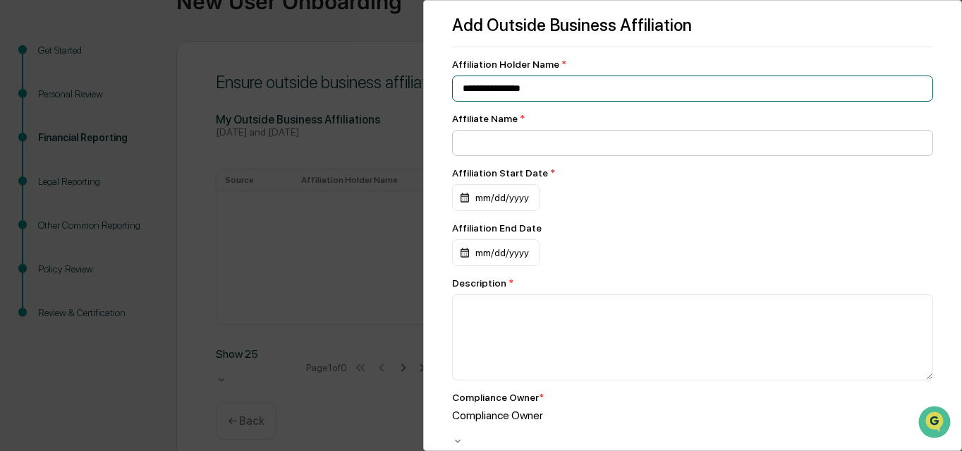
type input "**********"
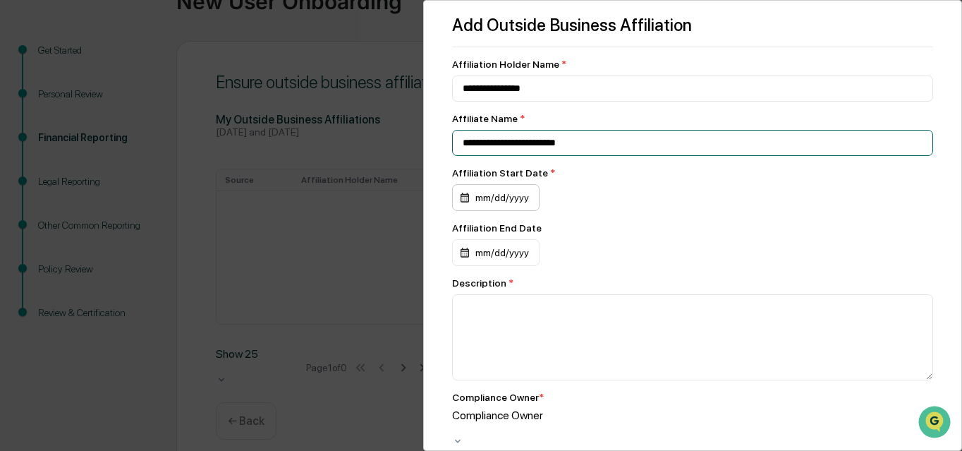
type input "**********"
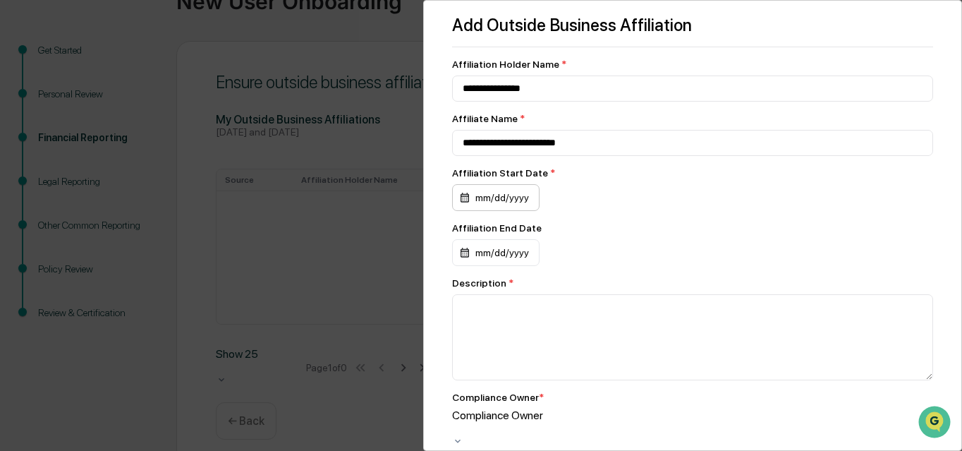
click at [520, 203] on div "mm/dd/yyyy" at bounding box center [495, 197] width 87 height 27
click at [776, 212] on div at bounding box center [481, 225] width 962 height 451
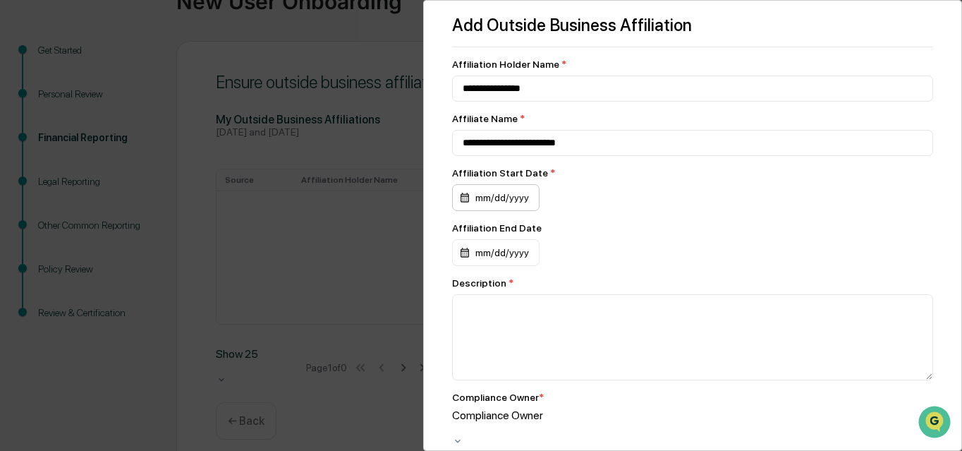
click at [488, 197] on div "mm/dd/yyyy" at bounding box center [495, 197] width 87 height 27
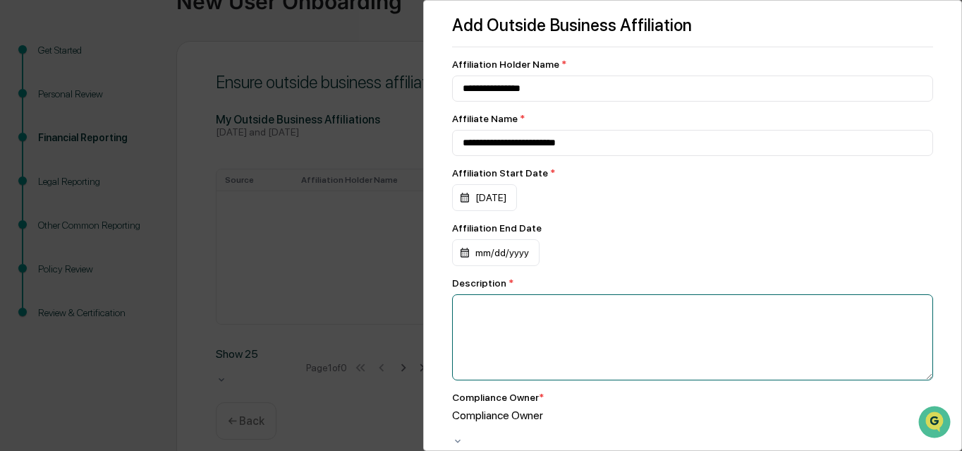
click at [538, 315] on textarea at bounding box center [692, 337] width 481 height 86
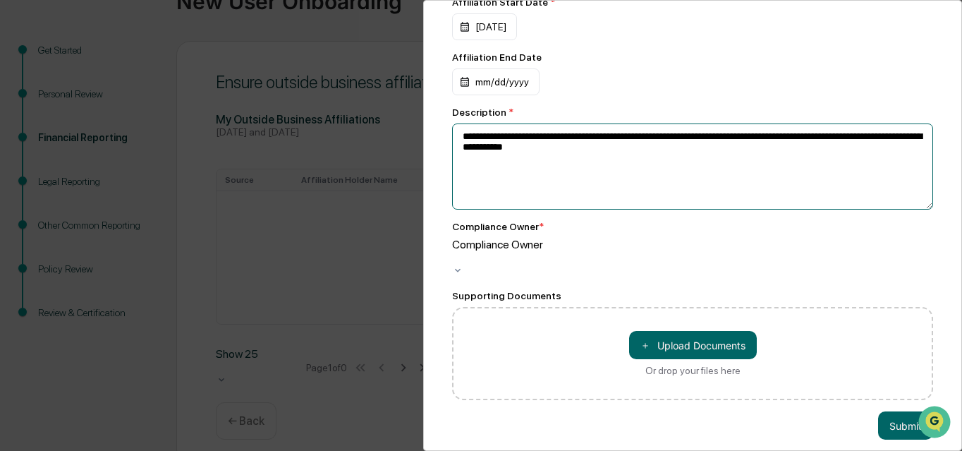
scroll to position [170, 0]
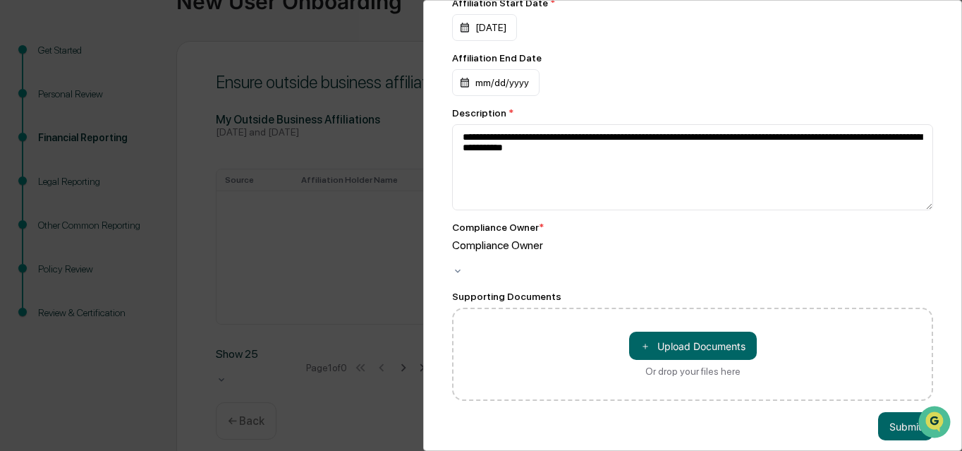
click at [542, 252] on div at bounding box center [692, 258] width 481 height 13
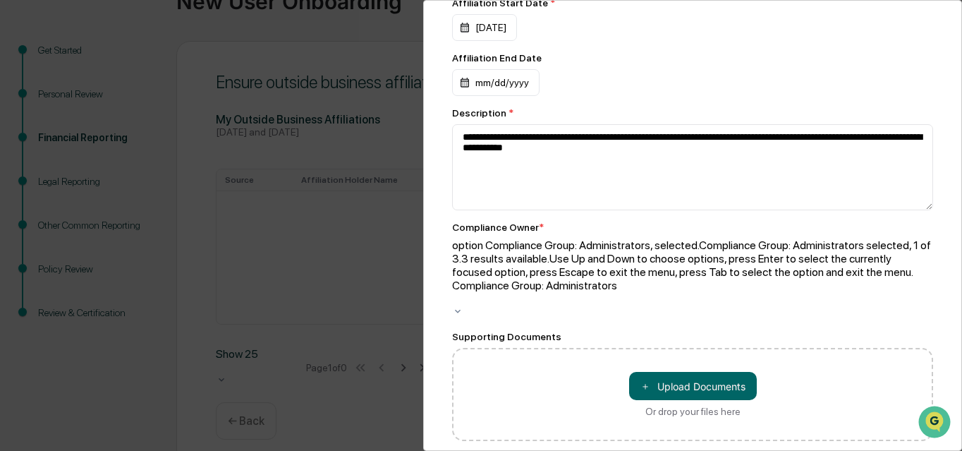
click at [568, 292] on div at bounding box center [692, 298] width 481 height 13
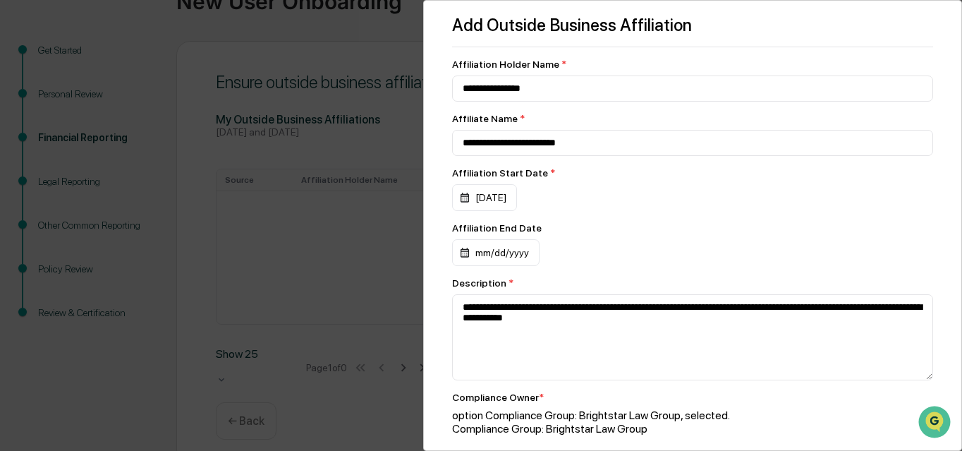
scroll to position [0, 0]
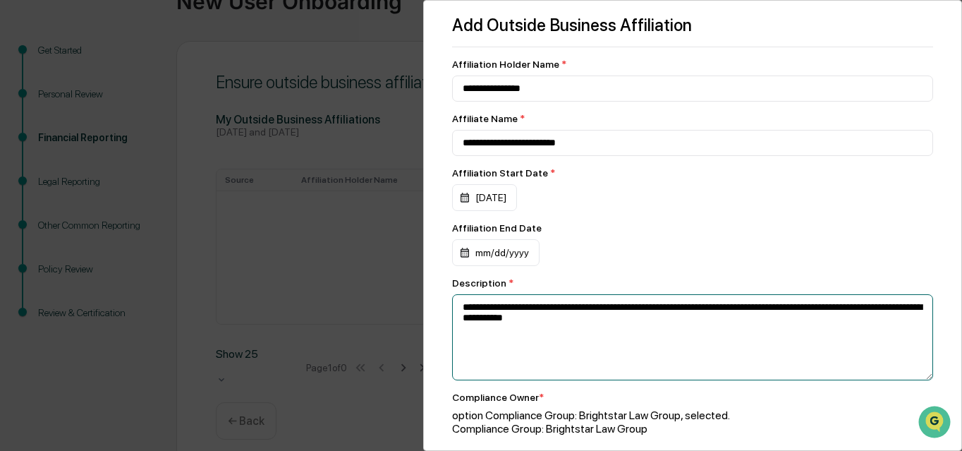
click at [667, 310] on textarea "**********" at bounding box center [692, 337] width 481 height 86
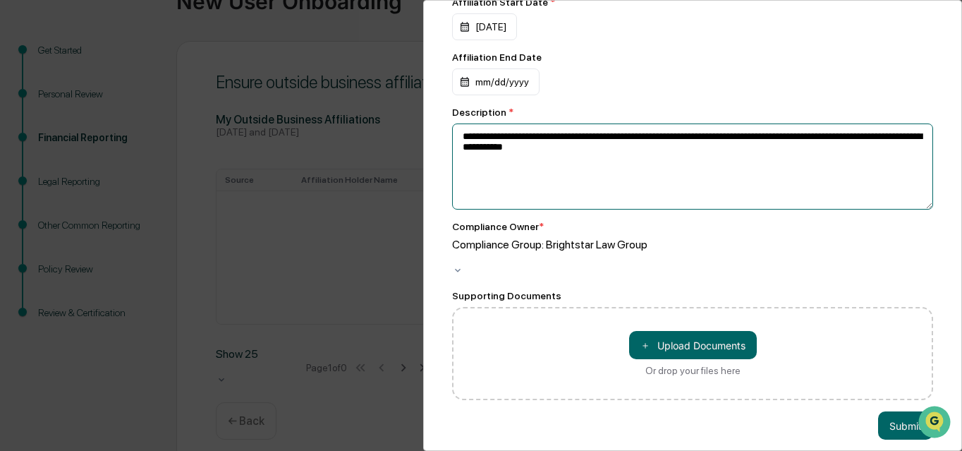
scroll to position [170, 0]
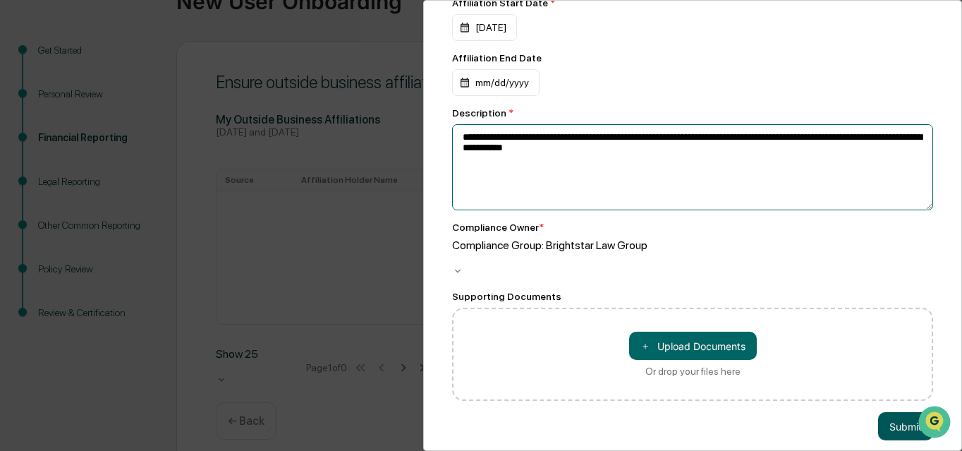
type textarea "**********"
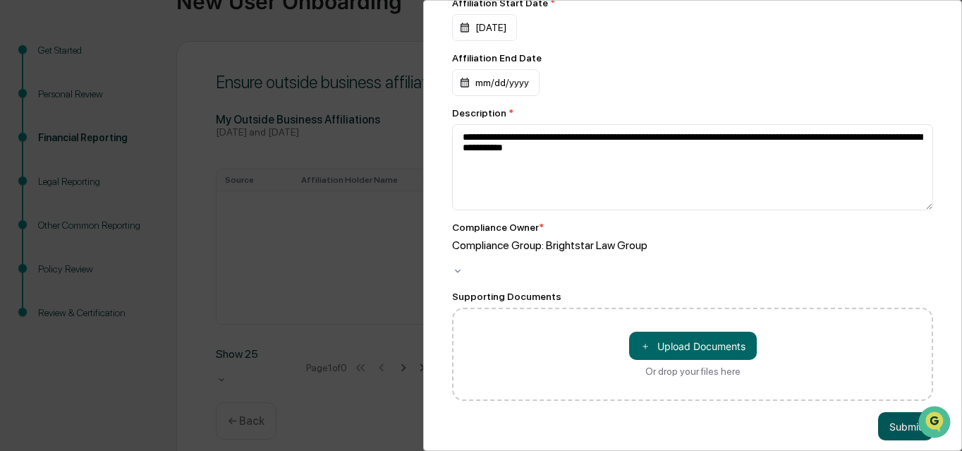
click at [901, 412] on button "Submit" at bounding box center [905, 426] width 55 height 28
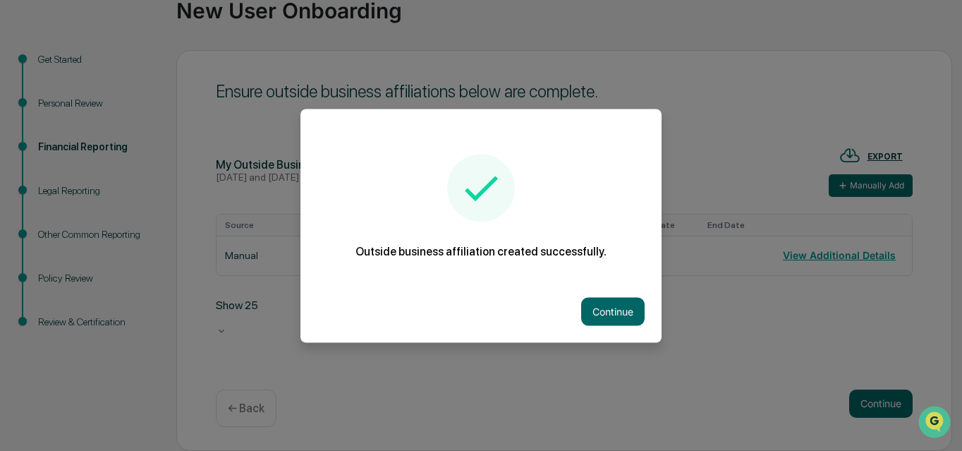
scroll to position [118, 0]
click at [619, 313] on button "Continue" at bounding box center [612, 311] width 63 height 28
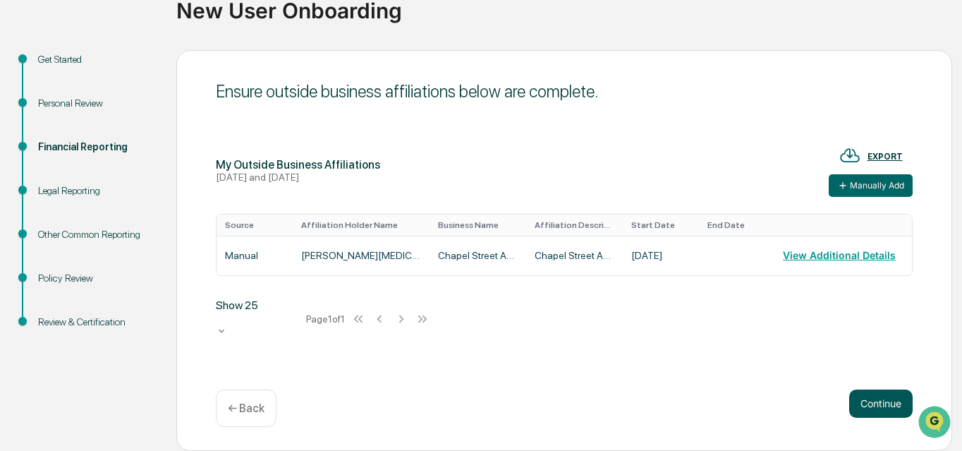
click at [876, 401] on button "Continue" at bounding box center [880, 403] width 63 height 28
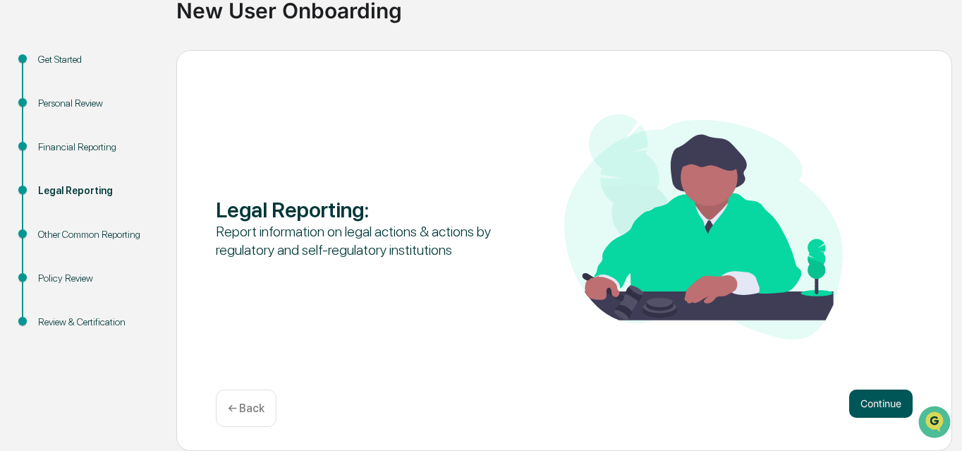
click at [883, 402] on button "Continue" at bounding box center [880, 403] width 63 height 28
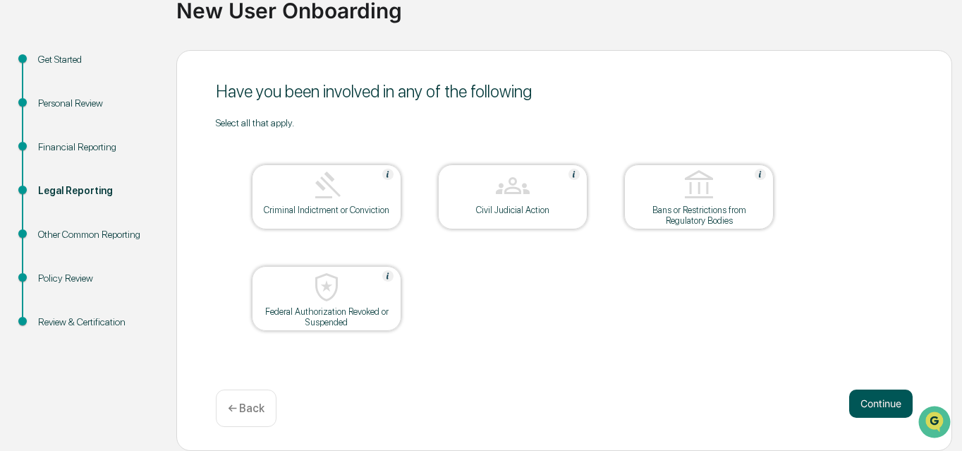
click at [876, 398] on button "Continue" at bounding box center [880, 403] width 63 height 28
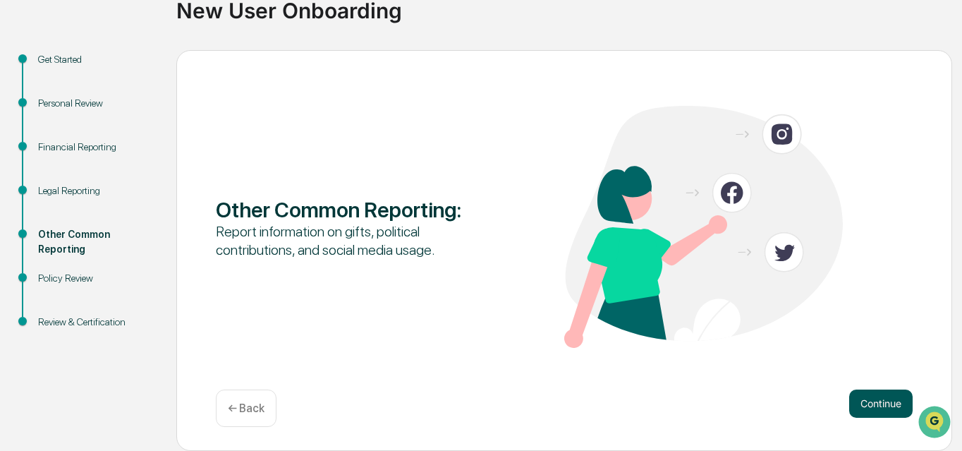
click at [874, 400] on button "Continue" at bounding box center [880, 403] width 63 height 28
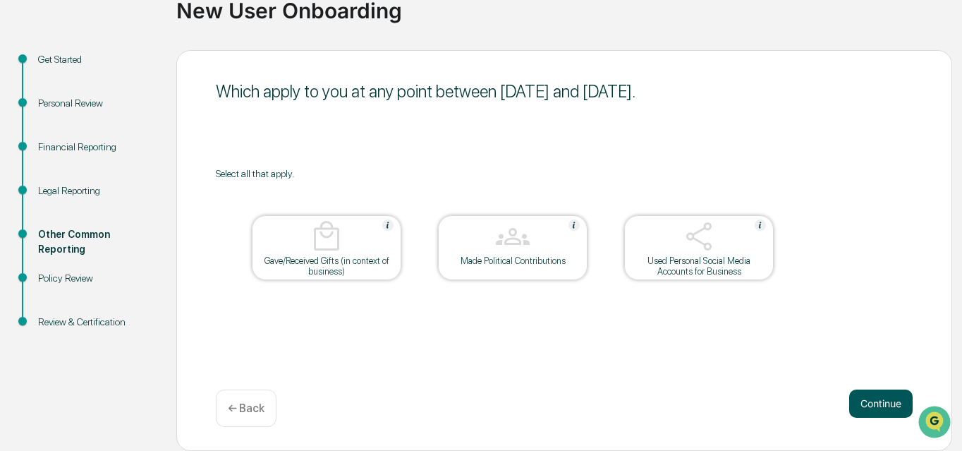
click at [882, 404] on button "Continue" at bounding box center [880, 403] width 63 height 28
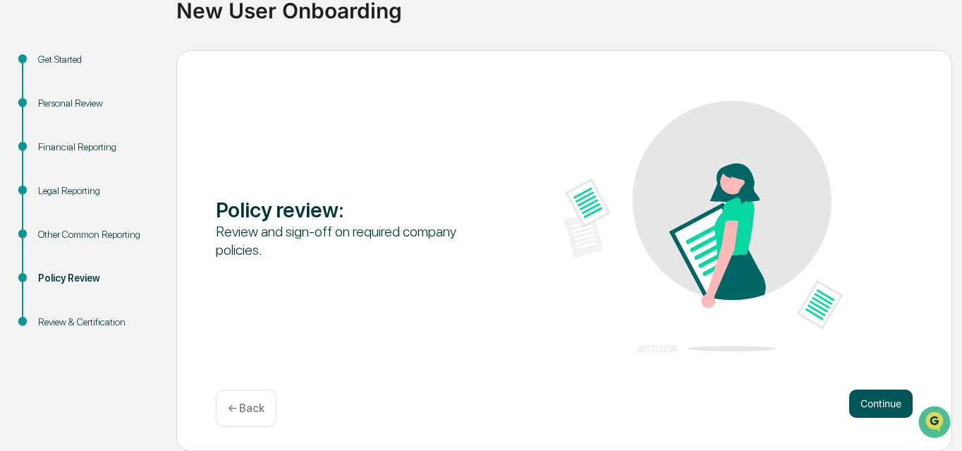
click at [878, 406] on button "Continue" at bounding box center [880, 403] width 63 height 28
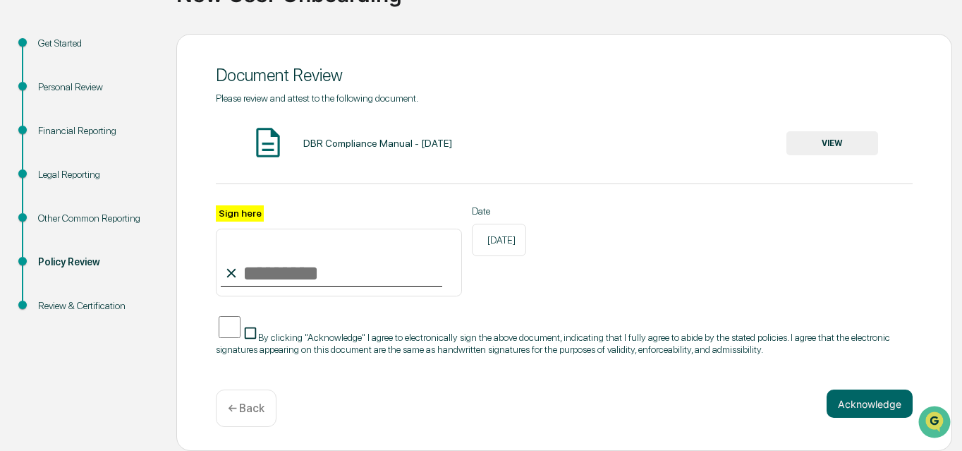
scroll to position [136, 0]
click at [811, 138] on button "VIEW" at bounding box center [833, 143] width 92 height 24
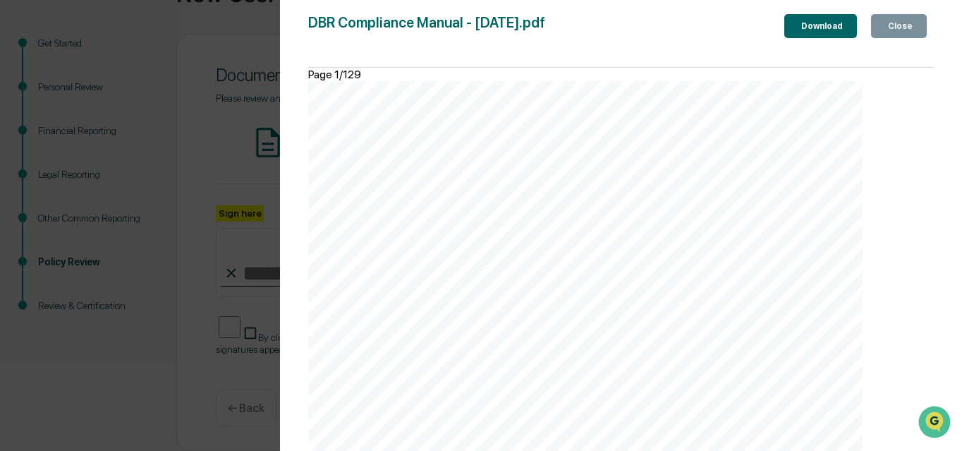
scroll to position [5076, 0]
click at [799, 28] on div "Download" at bounding box center [821, 26] width 44 height 10
